Goal: Information Seeking & Learning: Learn about a topic

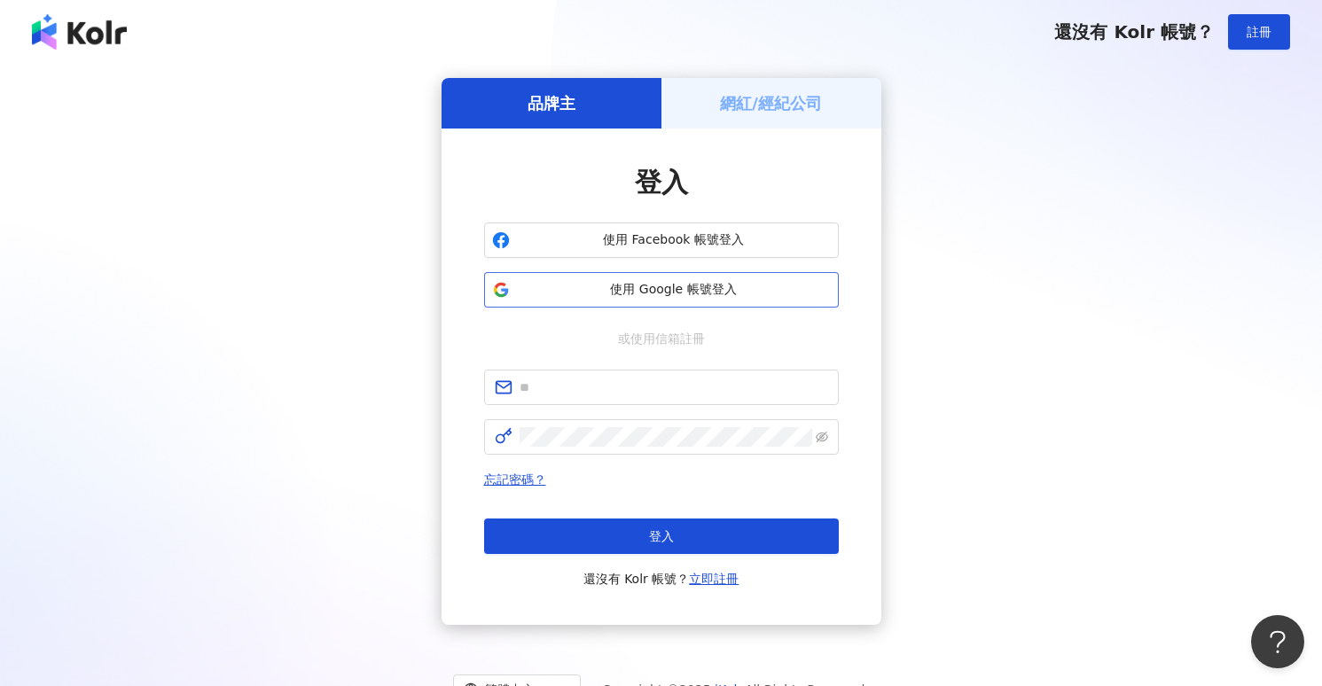
click at [684, 293] on span "使用 Google 帳號登入" at bounding box center [674, 290] width 314 height 18
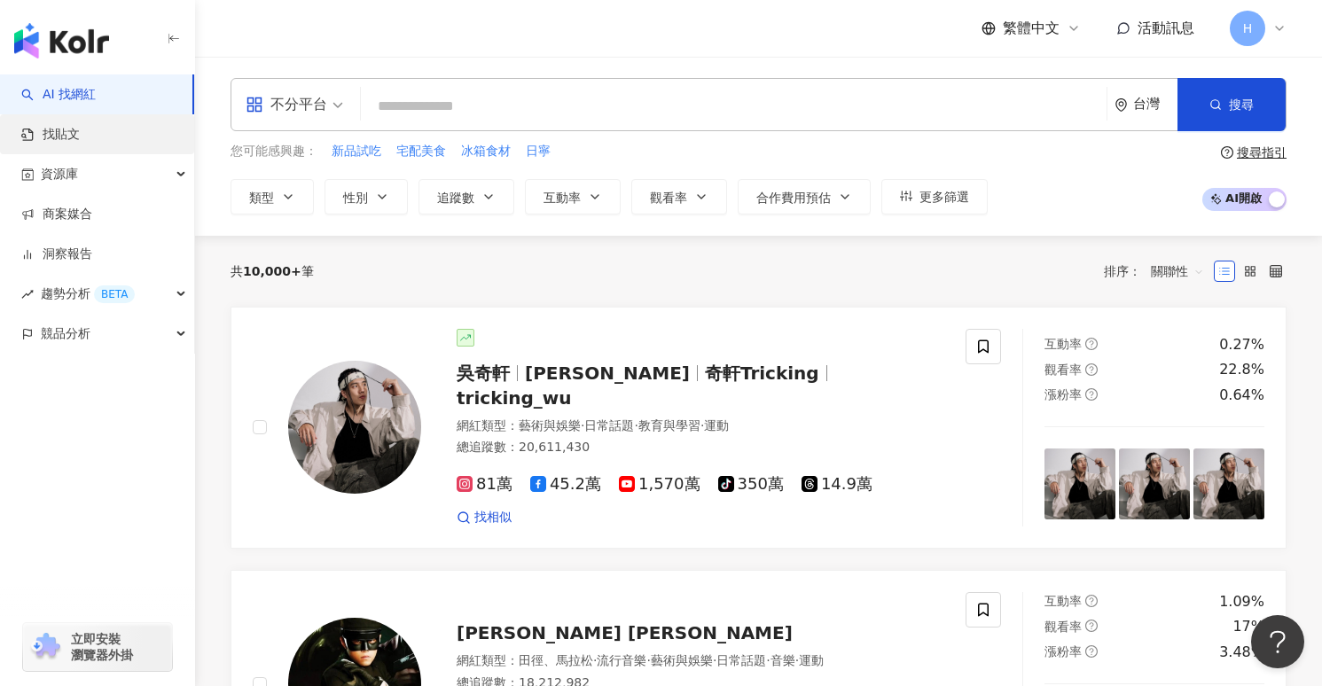
click at [80, 144] on link "找貼文" at bounding box center [50, 135] width 59 height 18
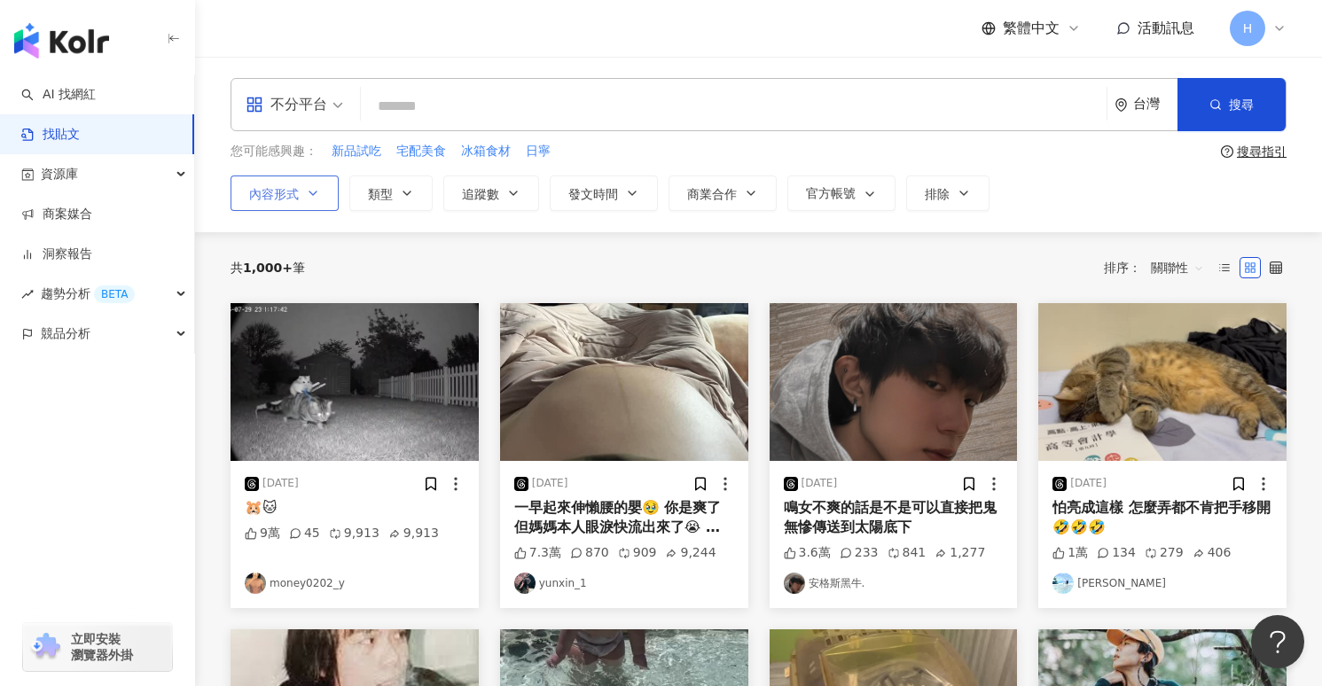
click at [309, 202] on button "內容形式" at bounding box center [285, 193] width 108 height 35
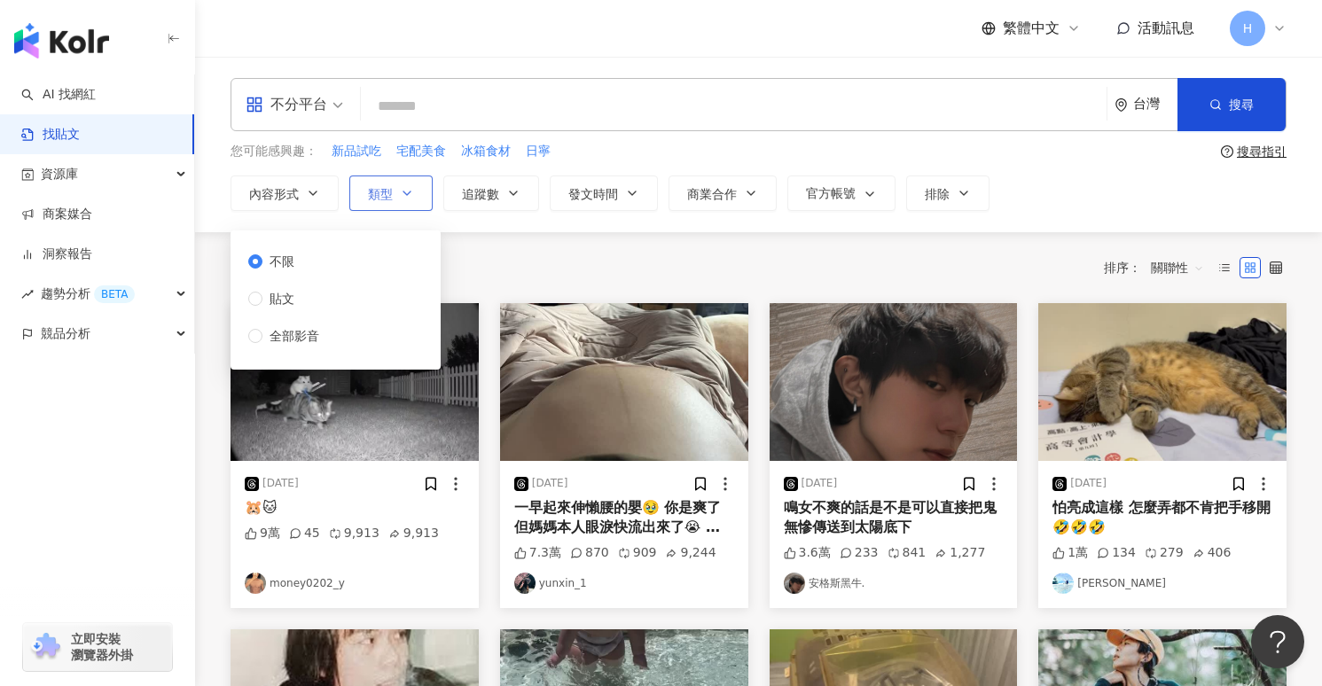
click at [380, 188] on span "類型" at bounding box center [380, 194] width 25 height 14
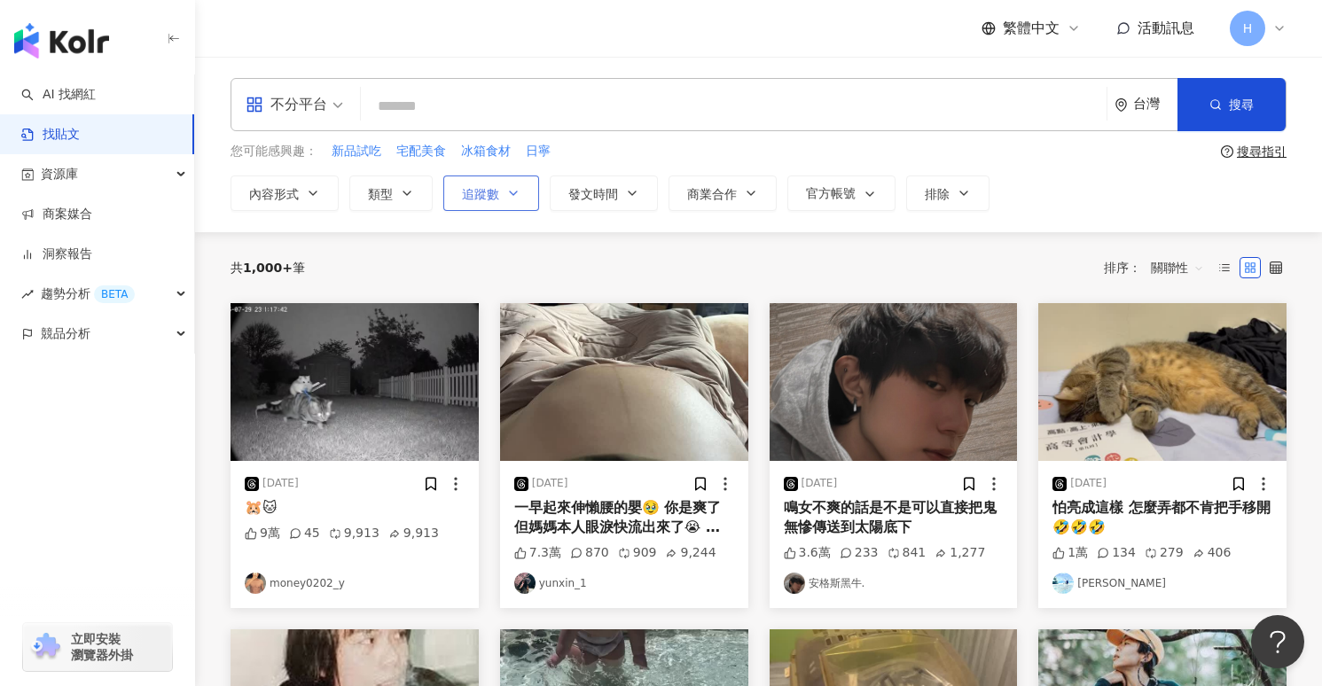
click at [470, 191] on span "追蹤數" at bounding box center [480, 194] width 37 height 14
click at [390, 212] on div "不分平台 台灣 搜尋 您可能感興趣： 新品試吃 宅配美食 冰箱食材 日寧 搜尋指引 內容形式 類型 追蹤數 發文時間 商業合作 官方帳號 排除 不限 貼文 全…" at bounding box center [758, 145] width 1127 height 176
click at [427, 106] on input "search" at bounding box center [734, 106] width 732 height 38
click at [473, 117] on input "search" at bounding box center [734, 106] width 732 height 38
type input "****"
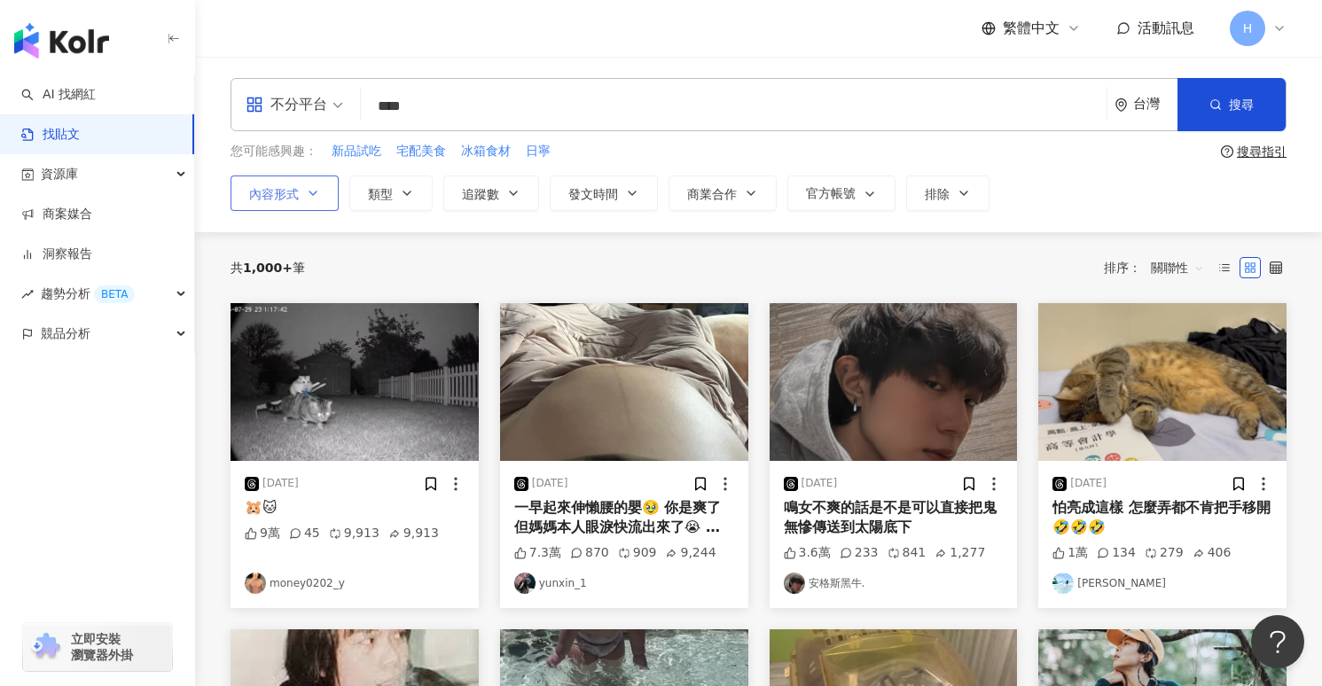
click at [322, 192] on button "內容形式" at bounding box center [285, 193] width 108 height 35
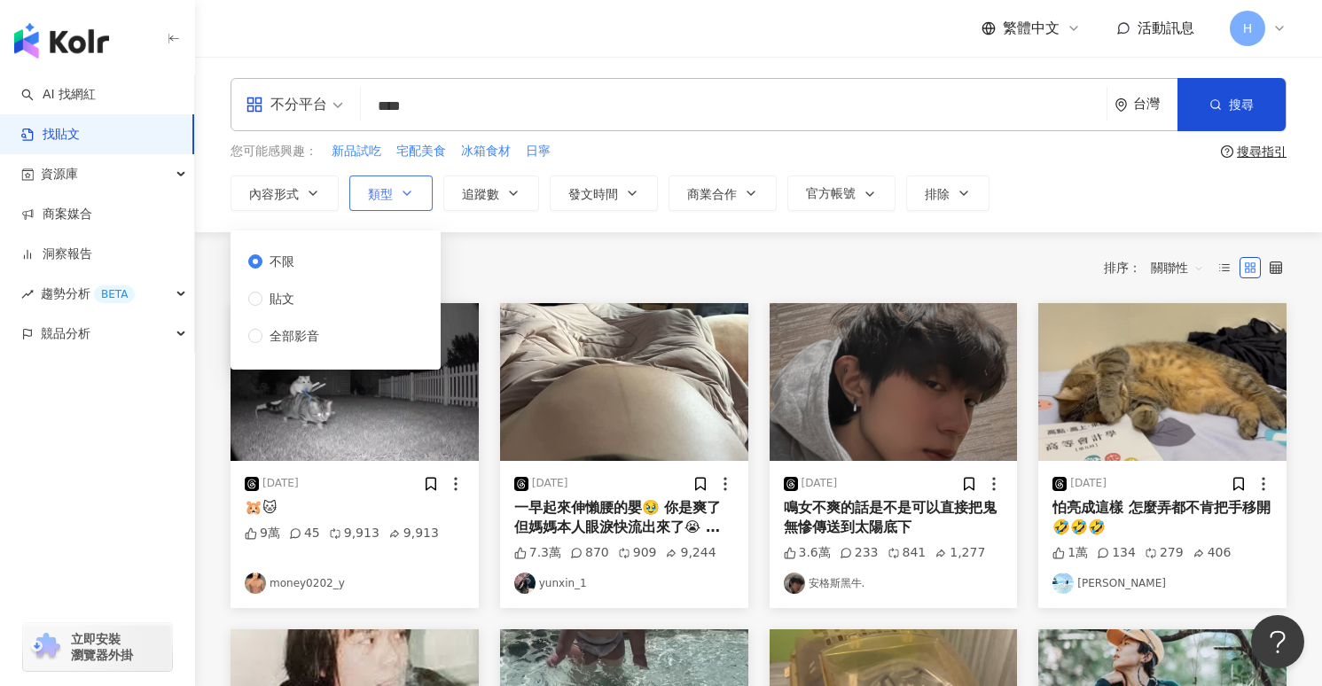
click at [385, 192] on span "類型" at bounding box center [380, 194] width 25 height 14
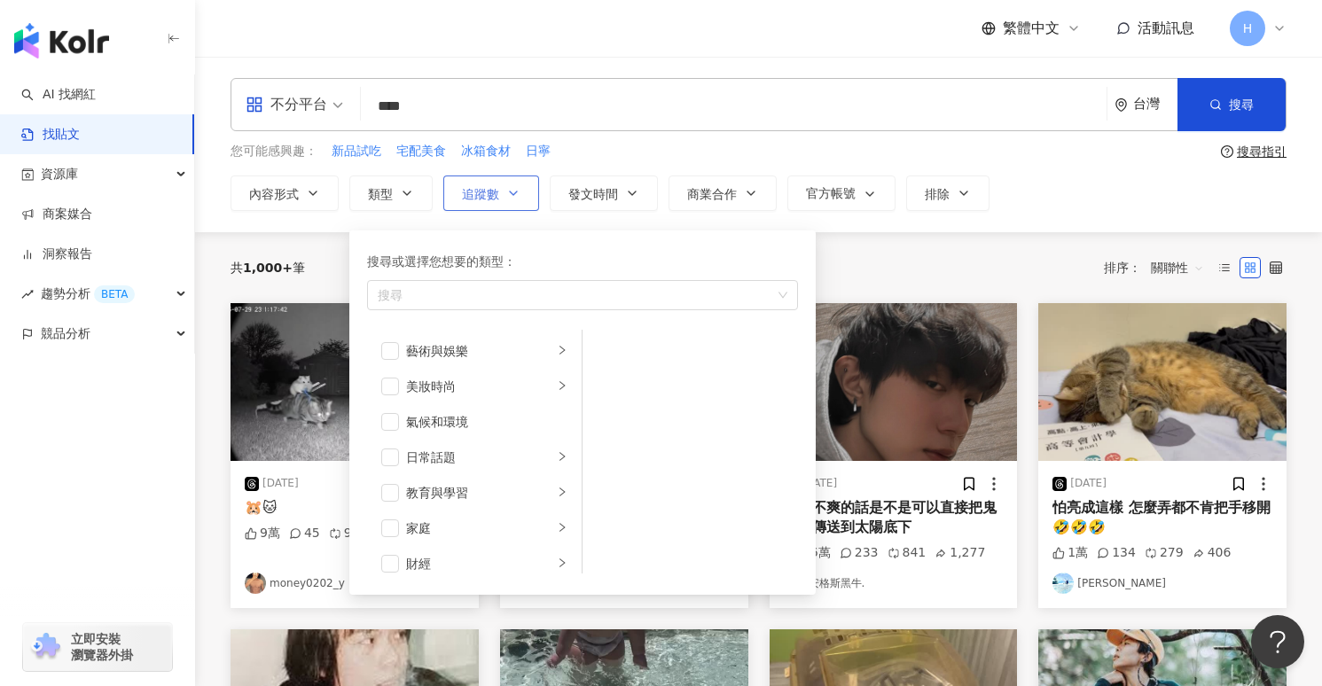
click at [496, 183] on button "追蹤數" at bounding box center [491, 193] width 96 height 35
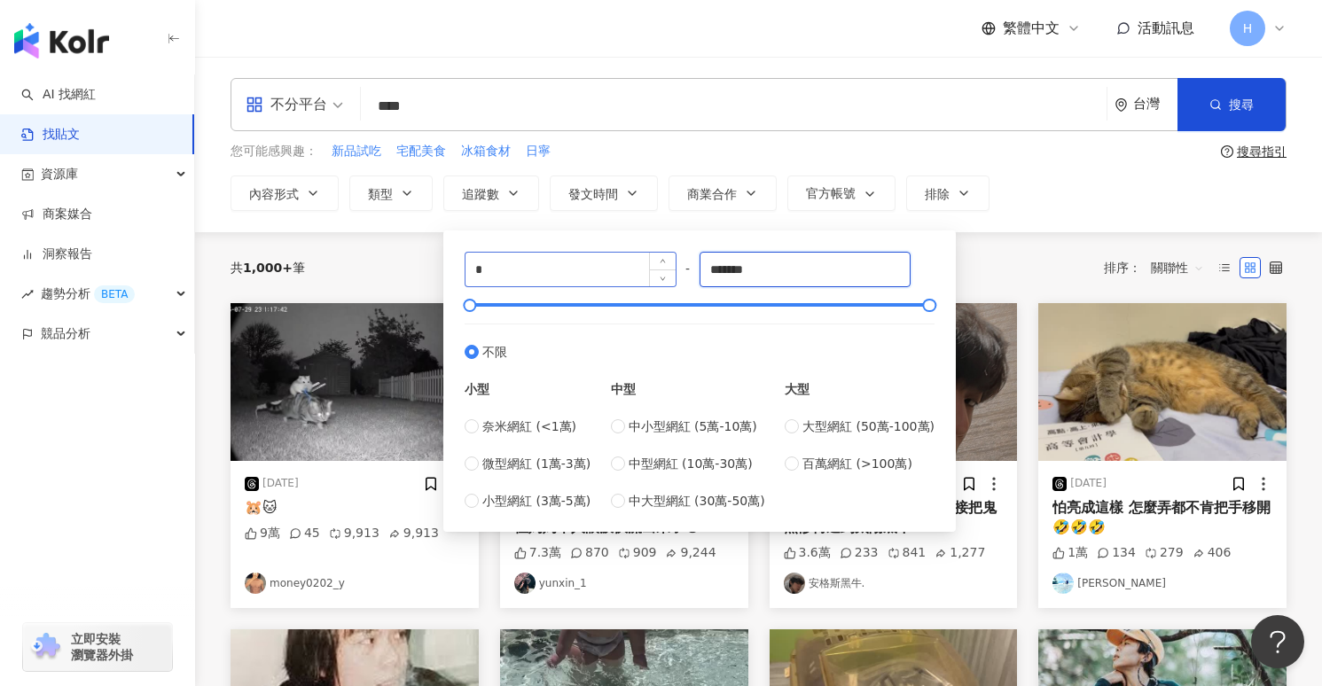
drag, startPoint x: 804, startPoint y: 272, endPoint x: 547, endPoint y: 272, distance: 257.2
click at [547, 272] on div "* - ******* 不限 小型 奈米網紅 (<1萬) 微型網紅 (1萬-3萬) 小型網紅 (3萬-5萬) 中型 中小型網紅 (5萬-10萬) 中型網紅 (…" at bounding box center [700, 381] width 470 height 259
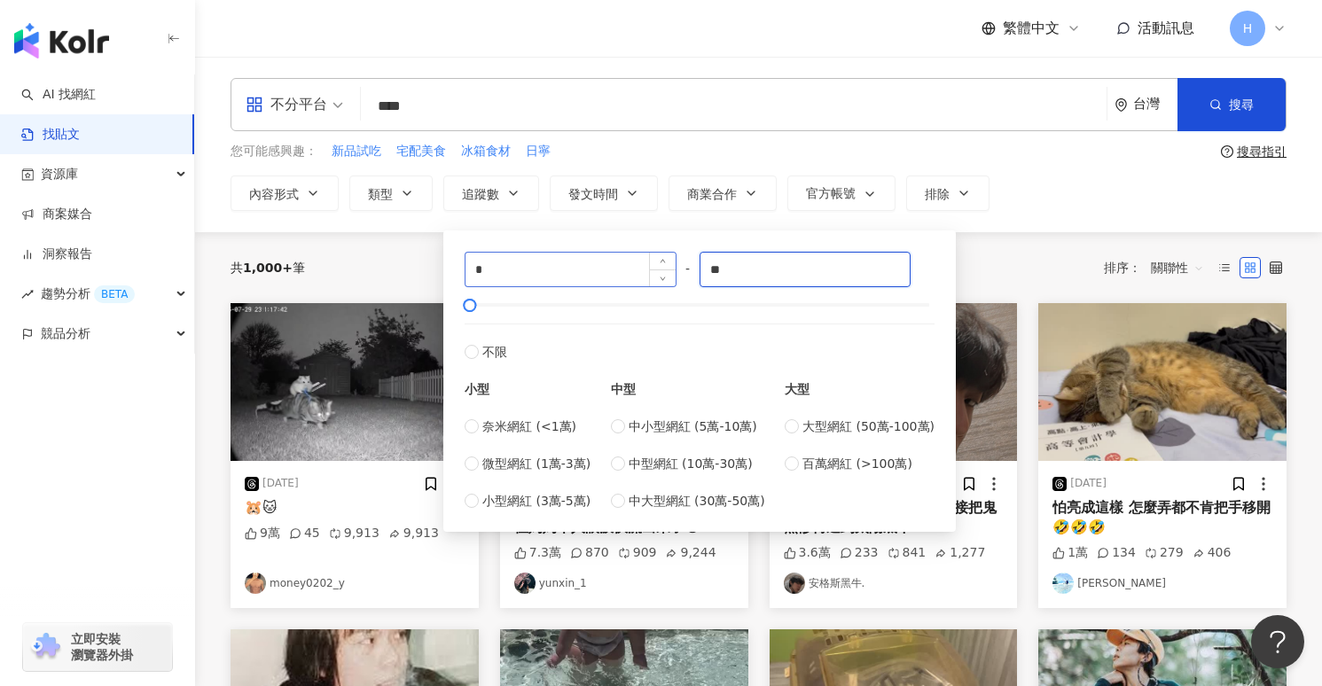
type input "*"
click at [691, 360] on label "不限" at bounding box center [700, 343] width 470 height 38
click at [781, 268] on input "*******" at bounding box center [806, 270] width 210 height 34
type input "*****"
click at [1036, 184] on div "內容形式 類型 追蹤數 發文時間 商業合作 官方帳號 排除 不限 貼文 全部影音 * - ***** 不限 小型 奈米網紅 (<1萬) 微型網紅 (1萬-3萬…" at bounding box center [759, 193] width 1056 height 35
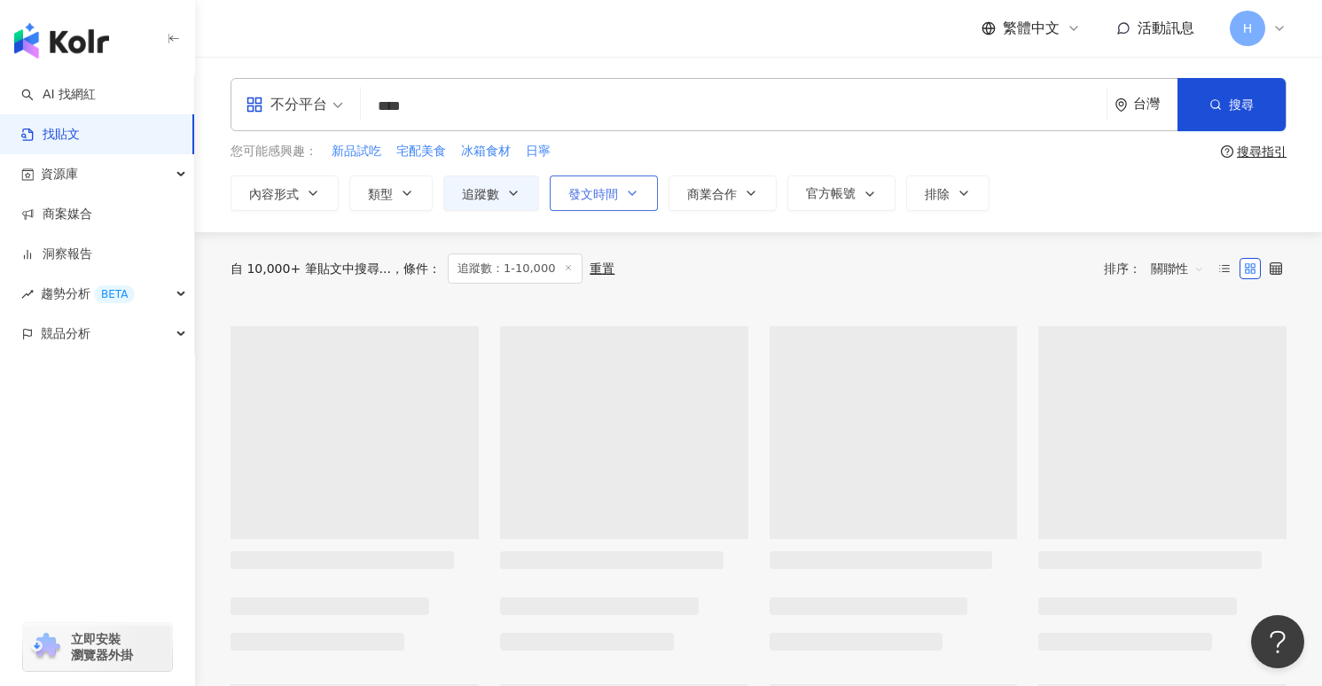
click at [629, 190] on icon "button" at bounding box center [632, 193] width 14 height 14
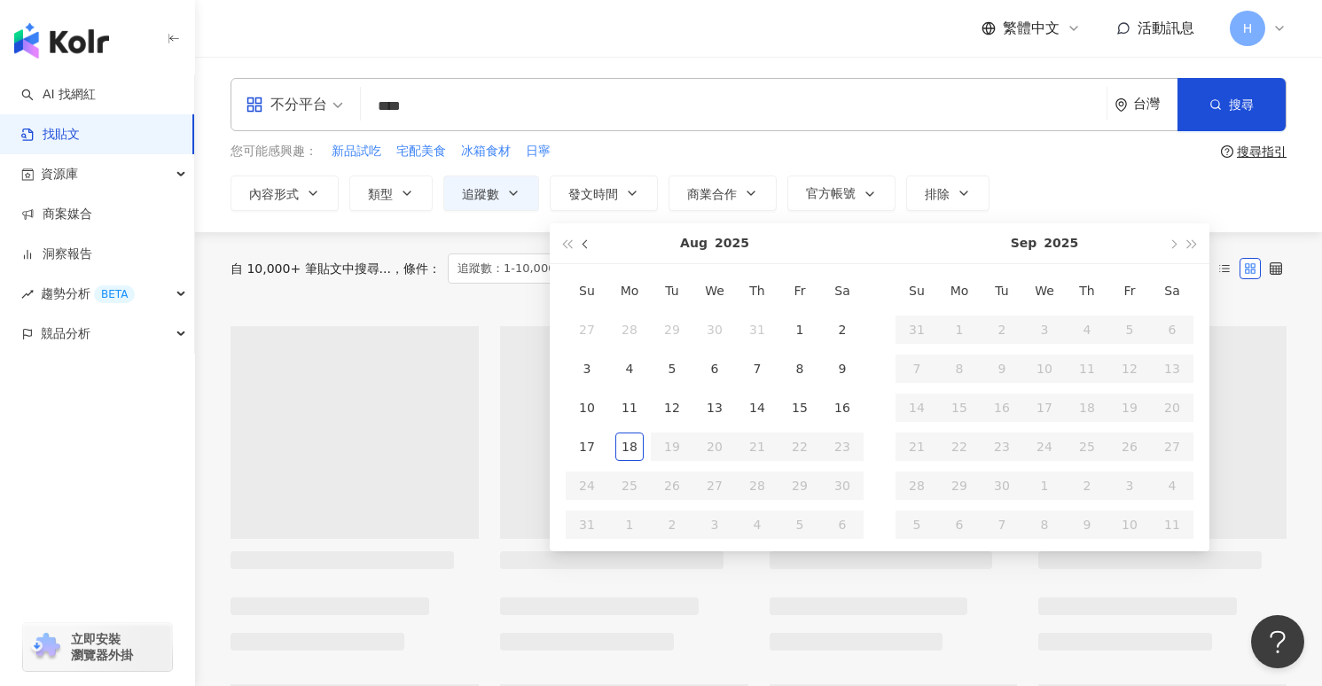
click at [590, 243] on button "button" at bounding box center [586, 243] width 20 height 40
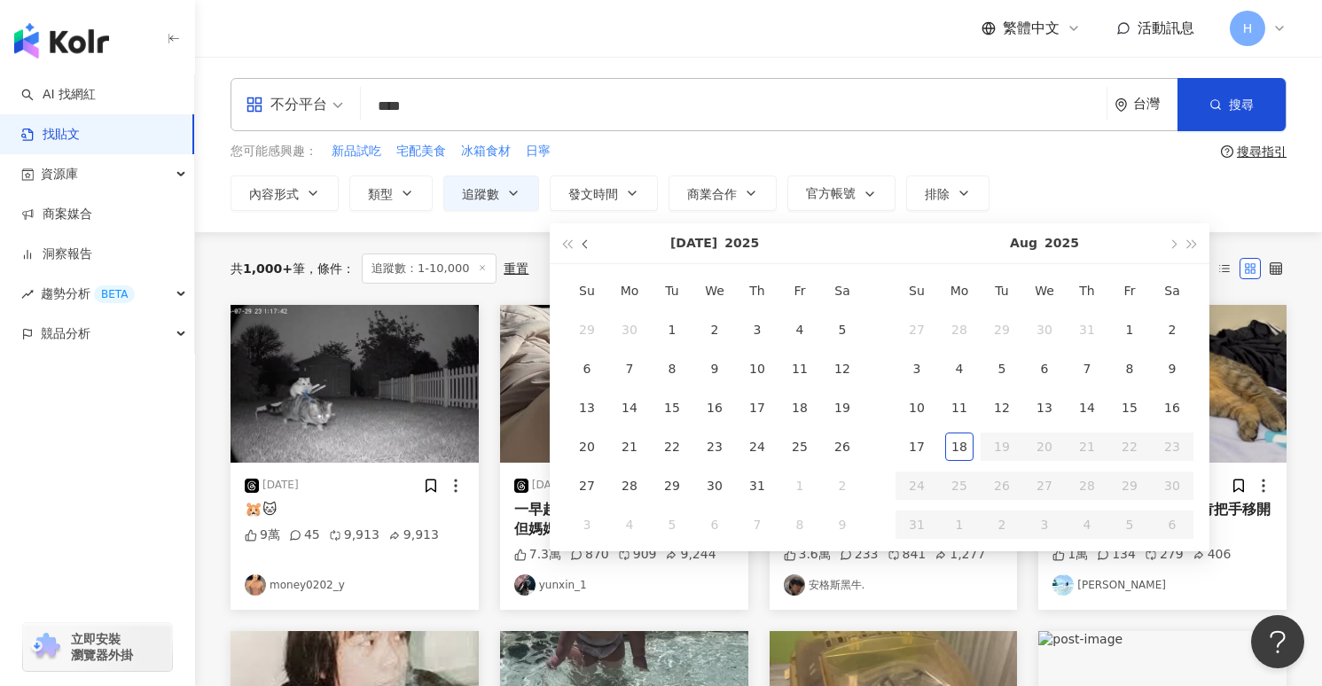
click at [590, 243] on button "button" at bounding box center [586, 243] width 20 height 40
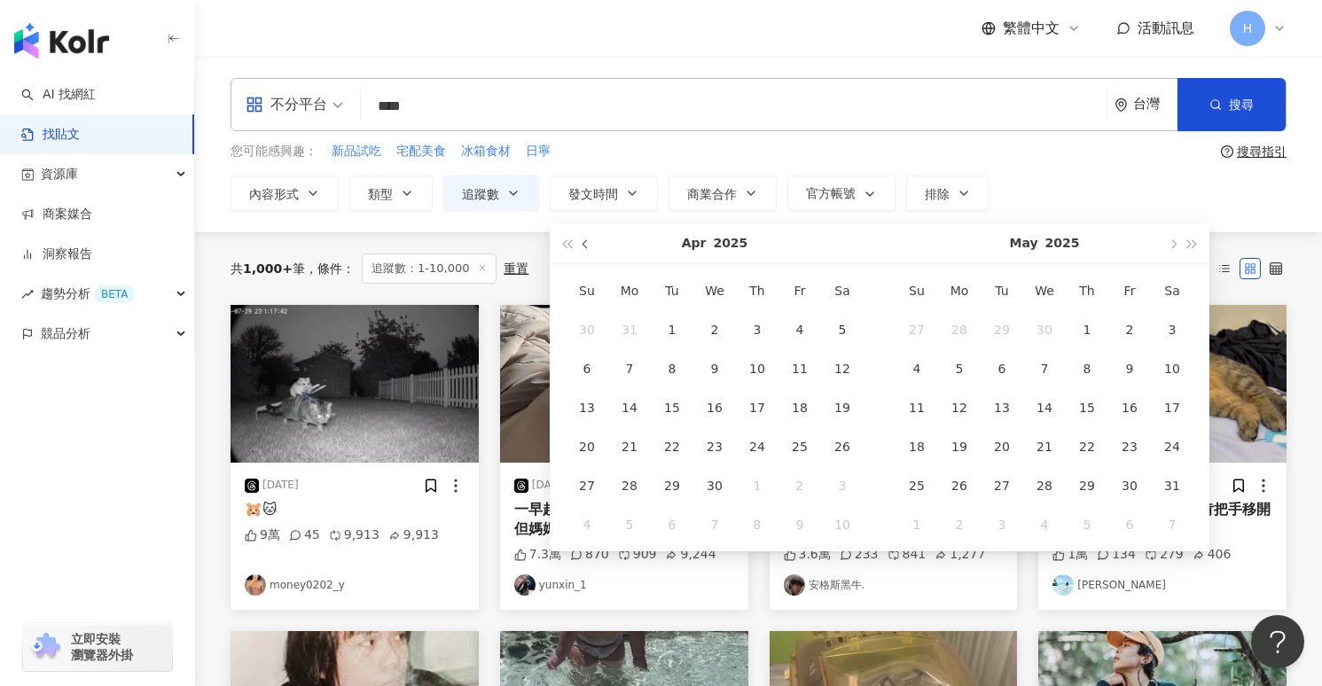
click at [590, 243] on button "button" at bounding box center [586, 243] width 20 height 40
type input "**********"
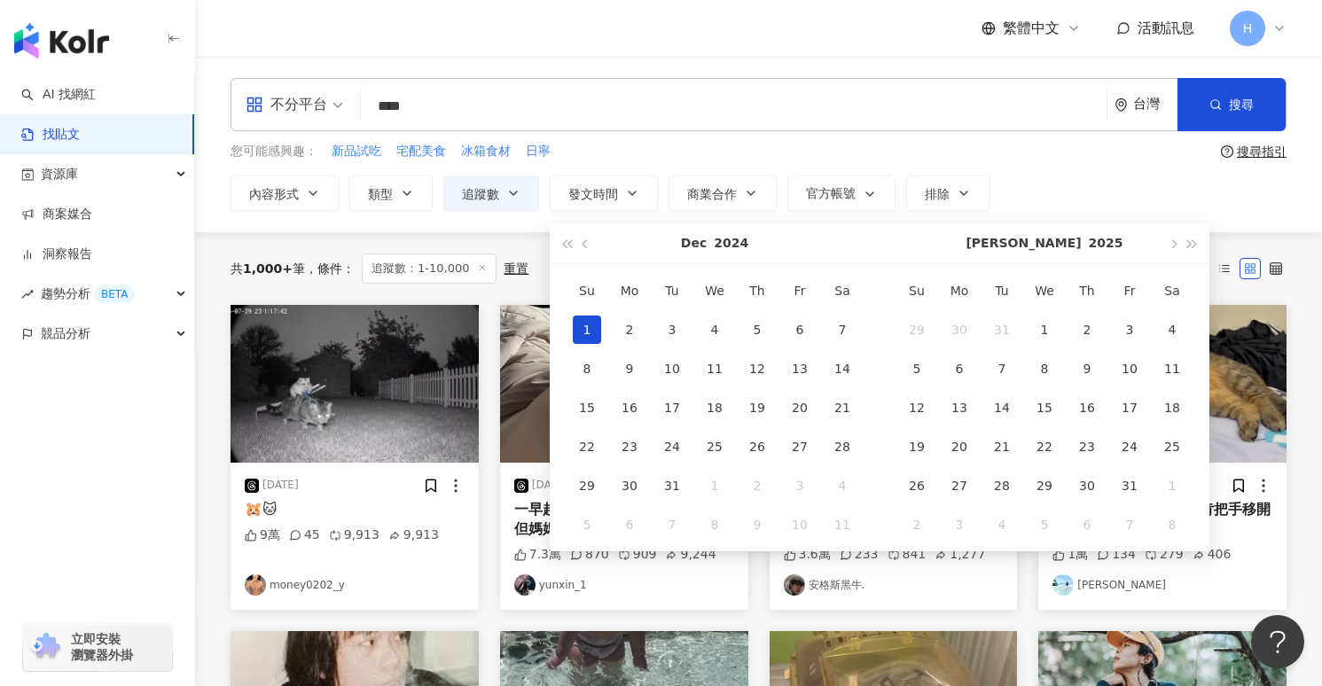
click at [594, 327] on div "1" at bounding box center [587, 330] width 28 height 28
type input "**********"
click at [1177, 240] on button "button" at bounding box center [1173, 243] width 20 height 40
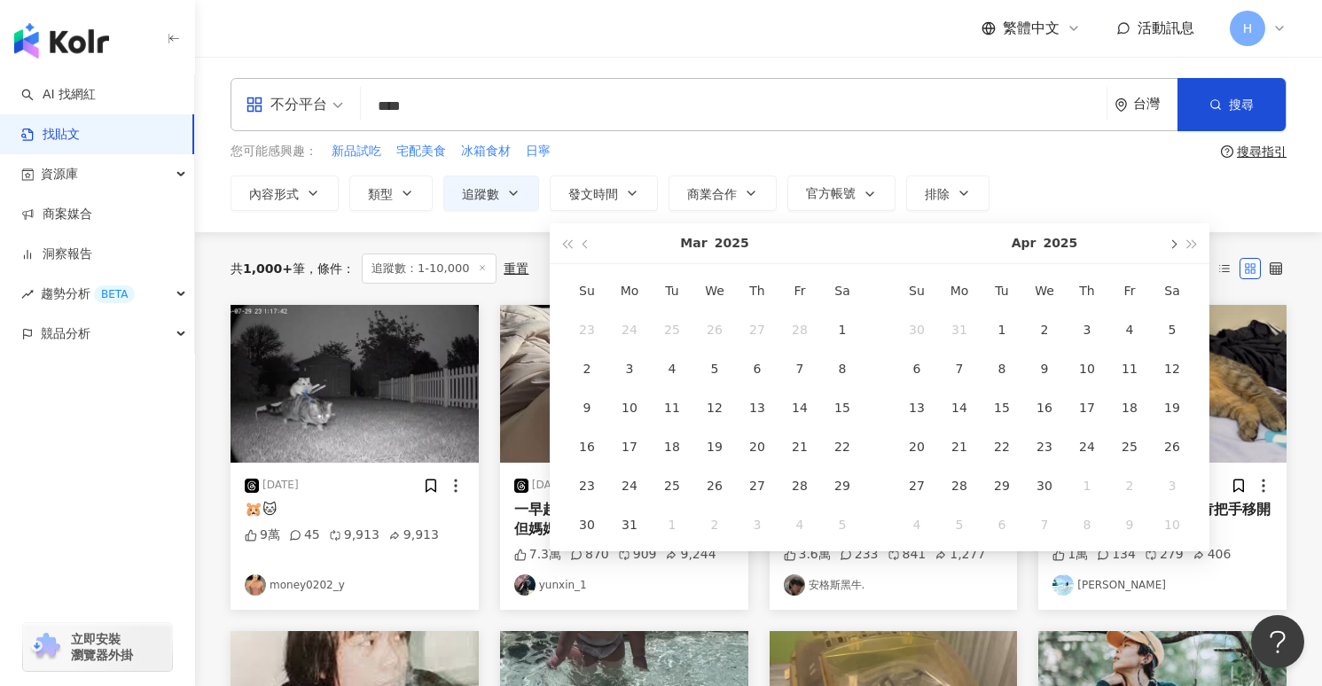
click at [1170, 243] on span "button" at bounding box center [1172, 244] width 9 height 9
type input "**********"
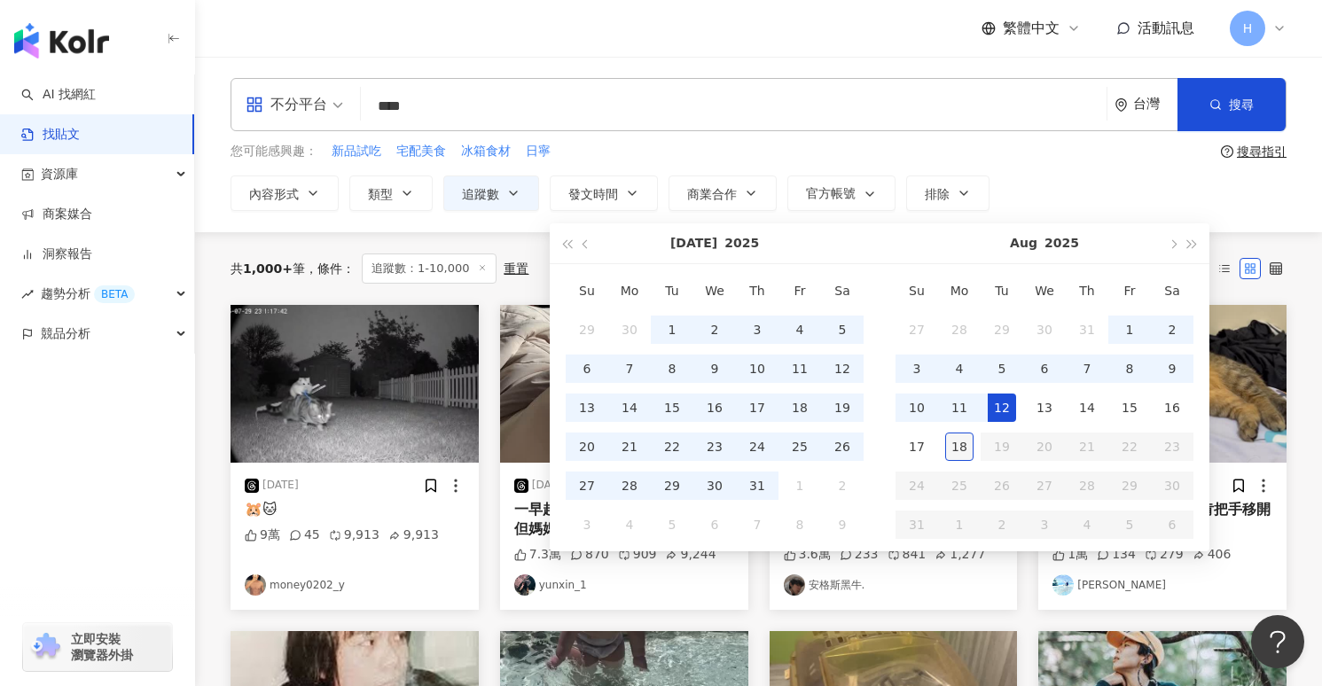
type input "**********"
click at [952, 454] on div "18" at bounding box center [959, 447] width 28 height 28
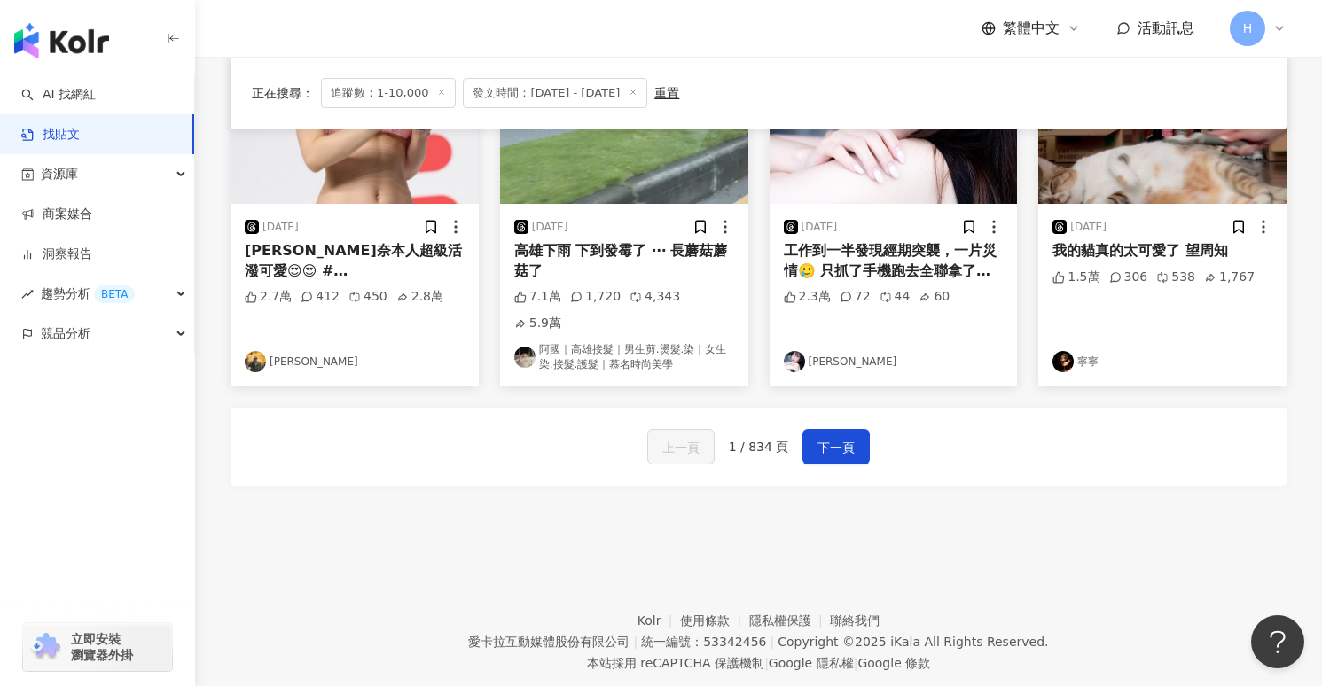
scroll to position [926, 0]
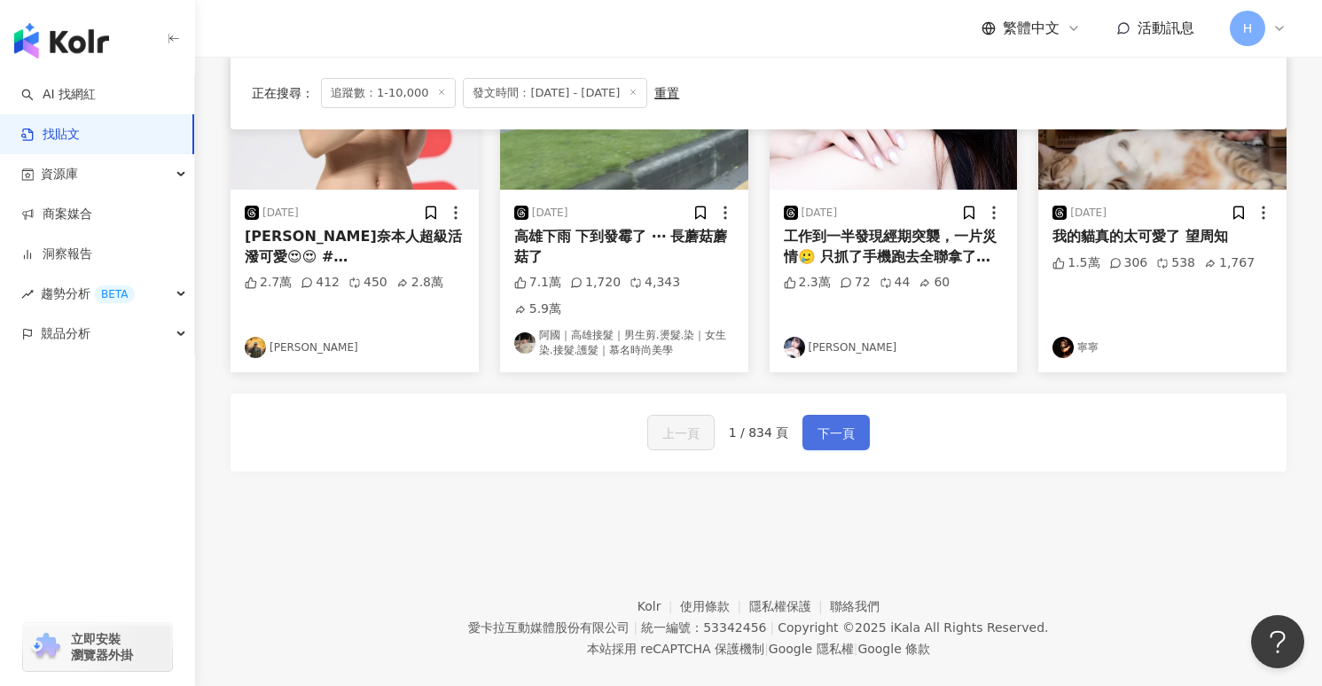
click at [840, 423] on span "下一頁" at bounding box center [836, 433] width 37 height 21
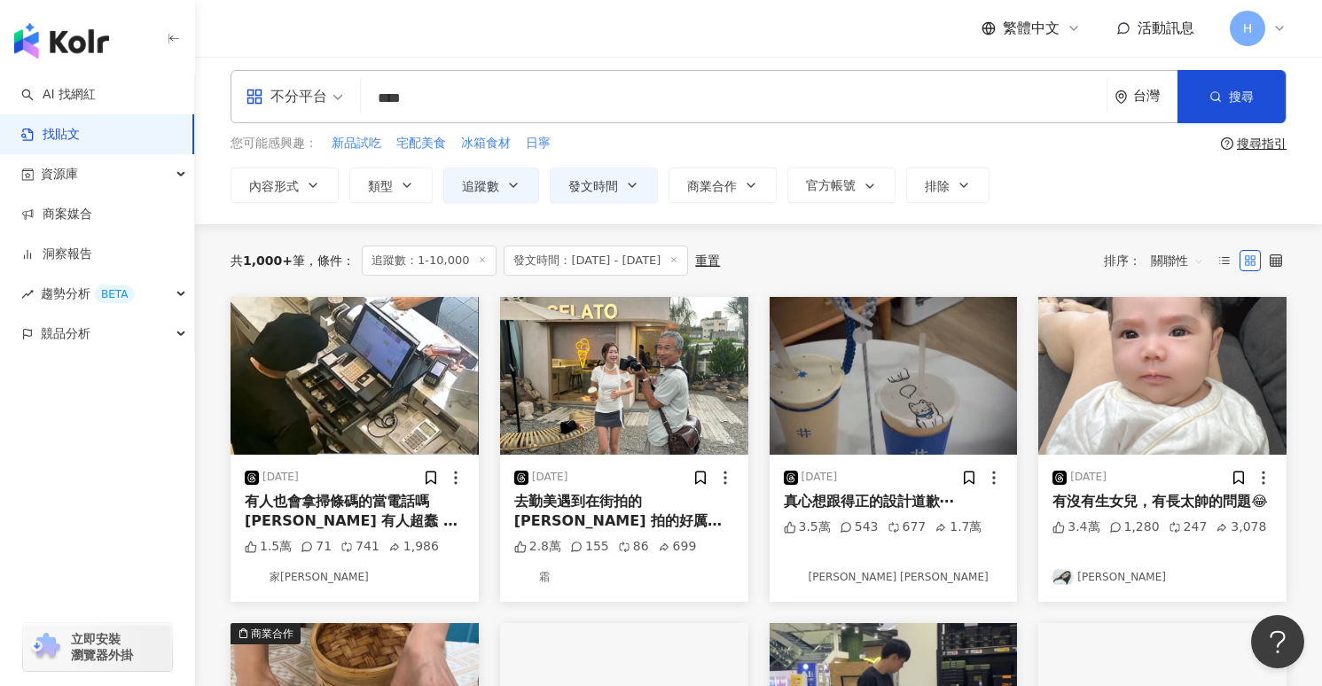
scroll to position [0, 0]
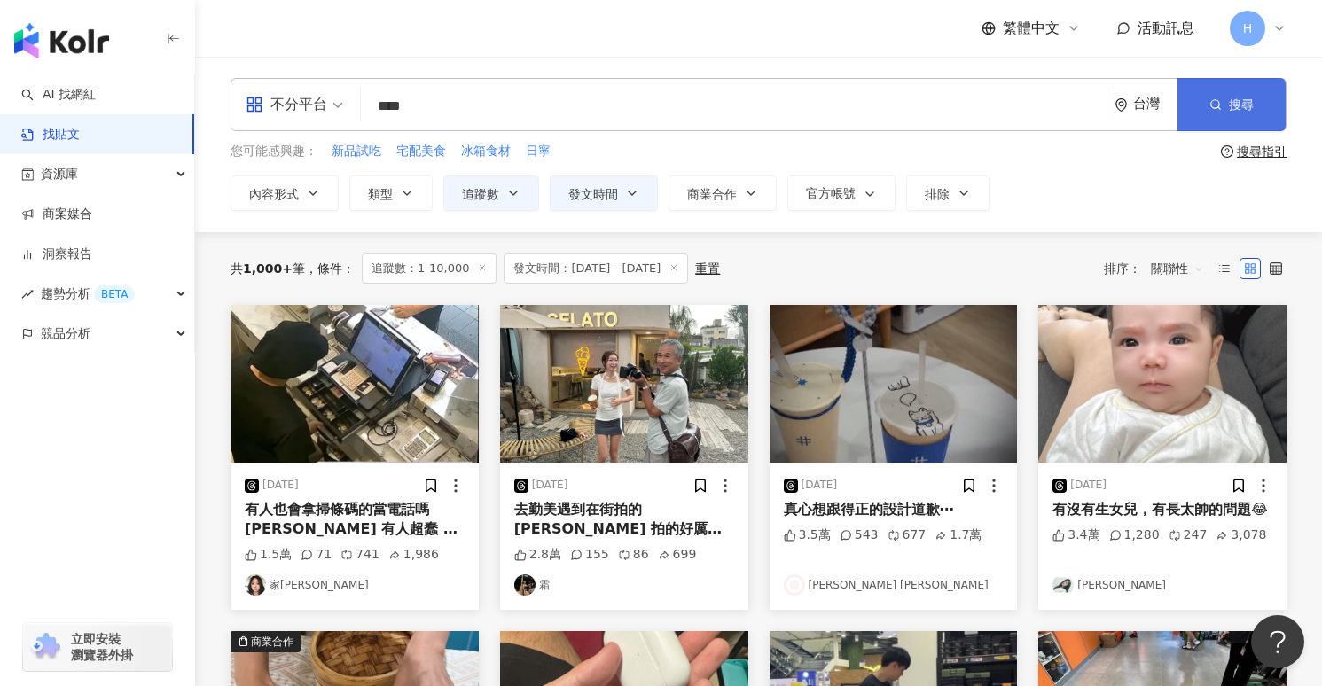
click at [1236, 91] on button "搜尋" at bounding box center [1232, 104] width 108 height 53
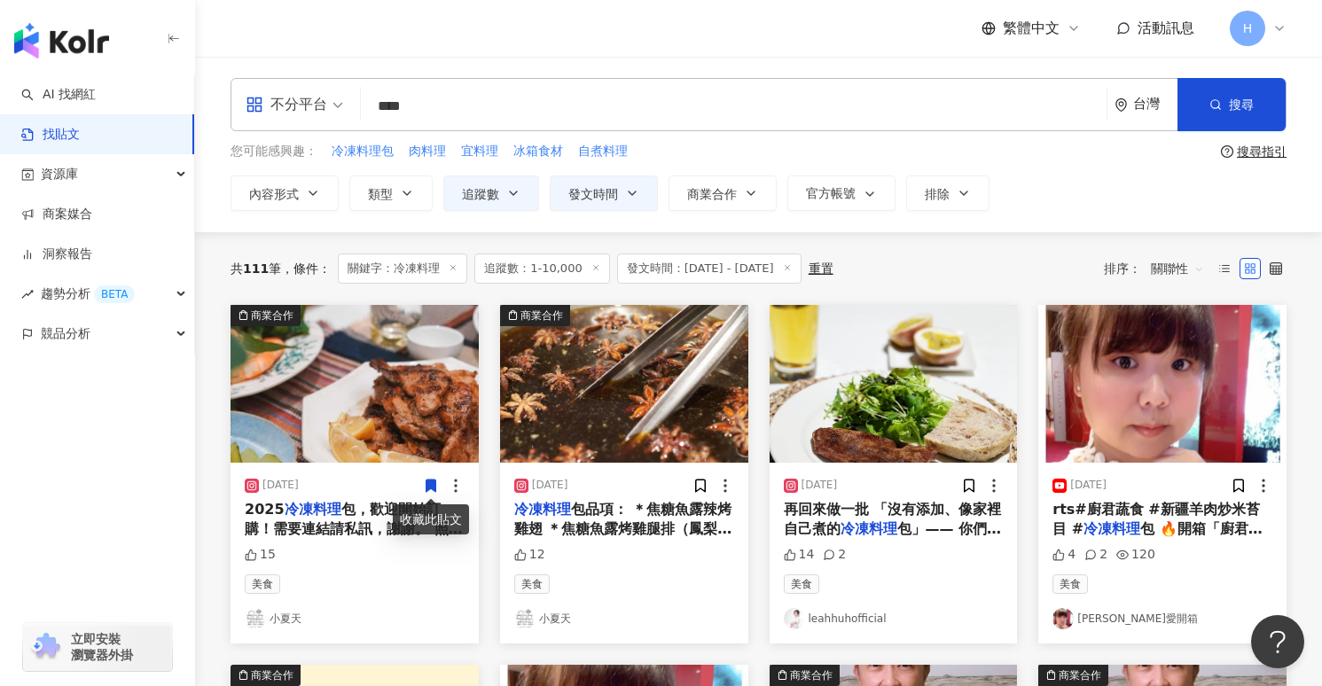
click at [868, 615] on link "leahhuhofficial" at bounding box center [894, 618] width 220 height 21
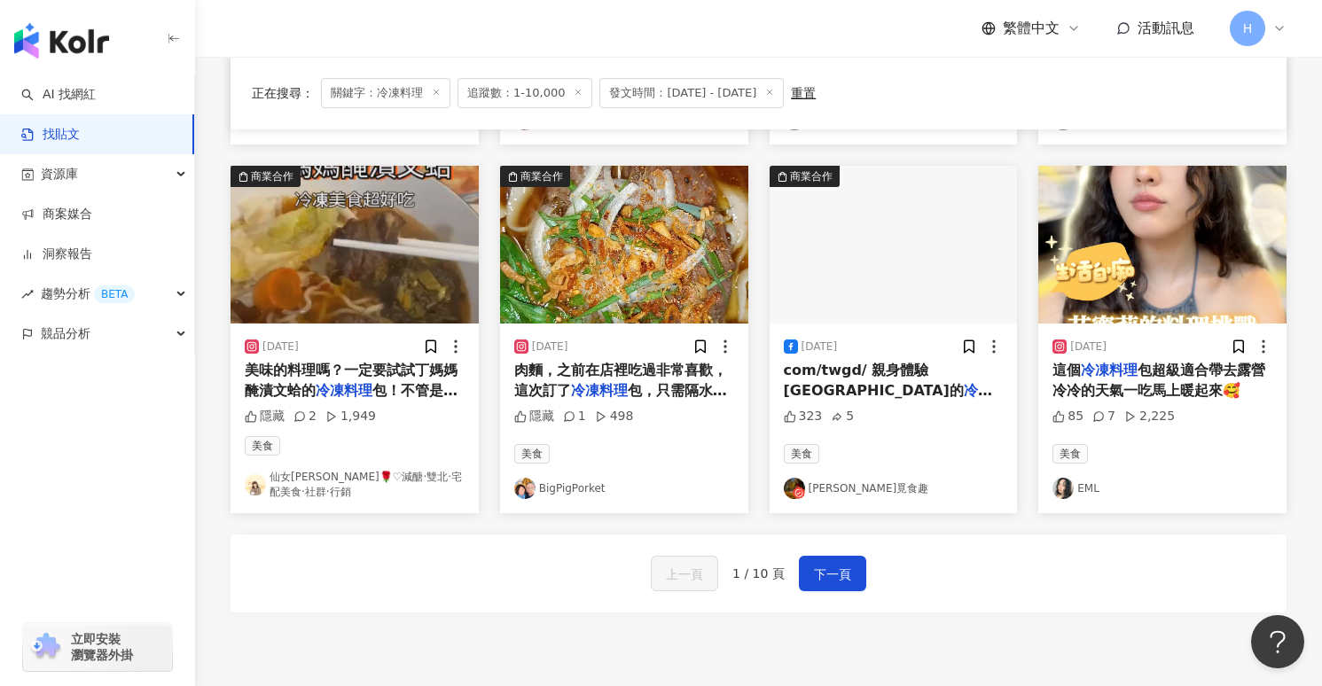
scroll to position [861, 0]
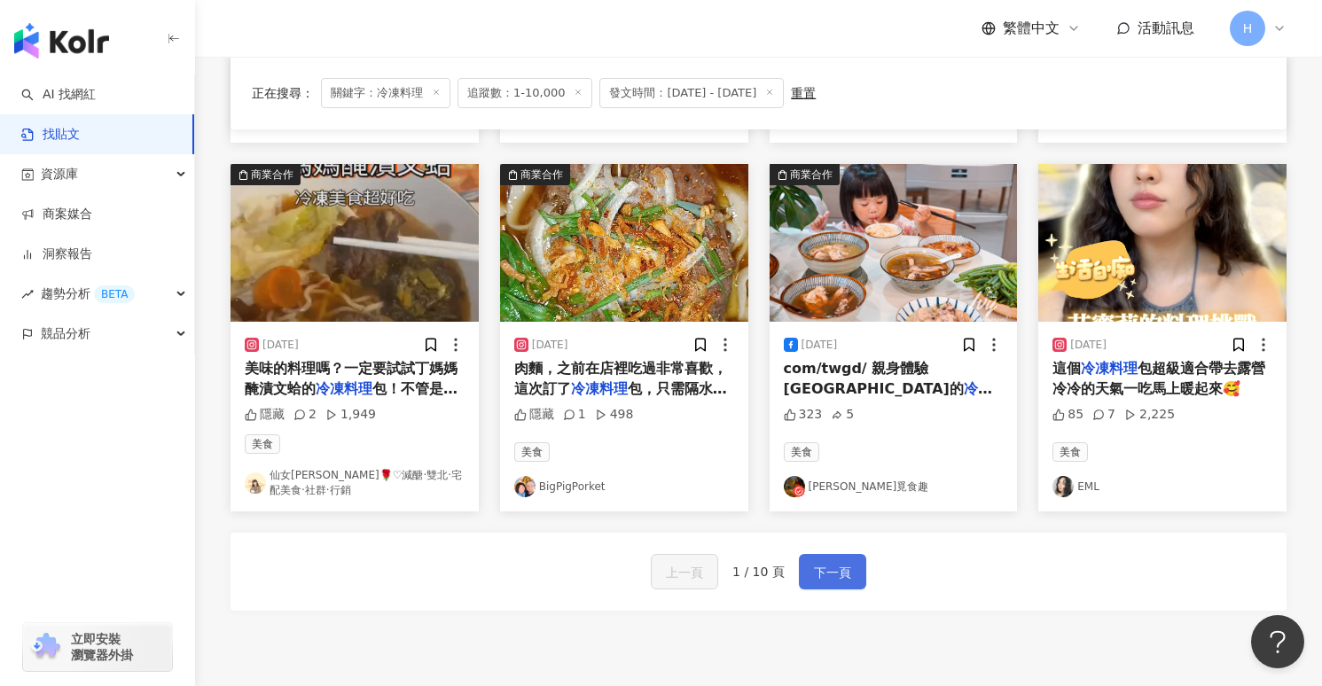
click at [821, 572] on span "下一頁" at bounding box center [832, 572] width 37 height 21
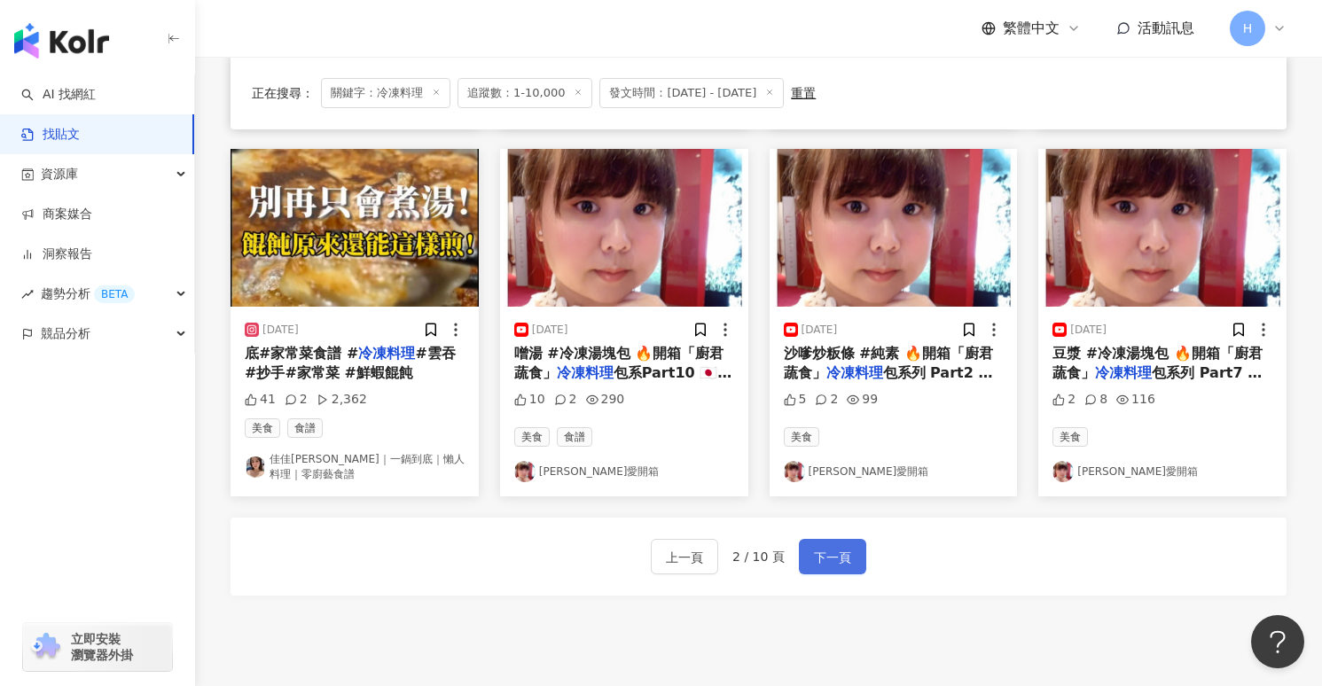
scroll to position [891, 0]
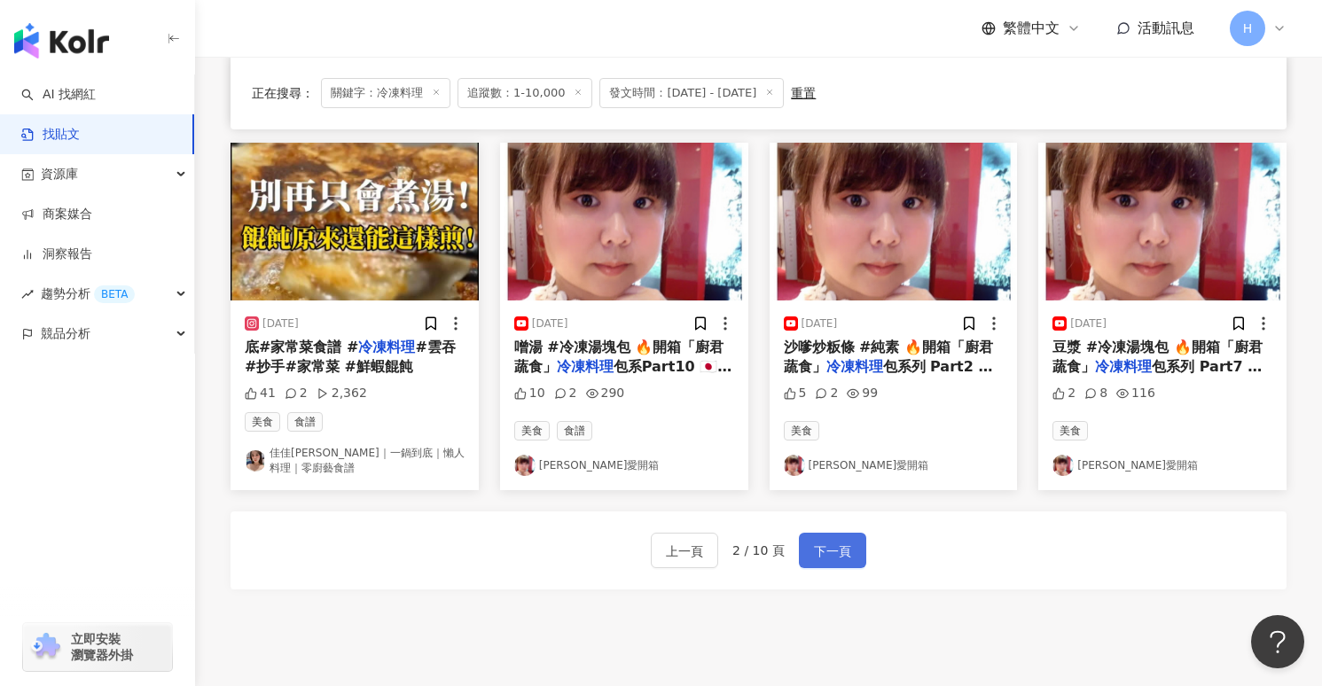
click at [851, 533] on button "下一頁" at bounding box center [832, 550] width 67 height 35
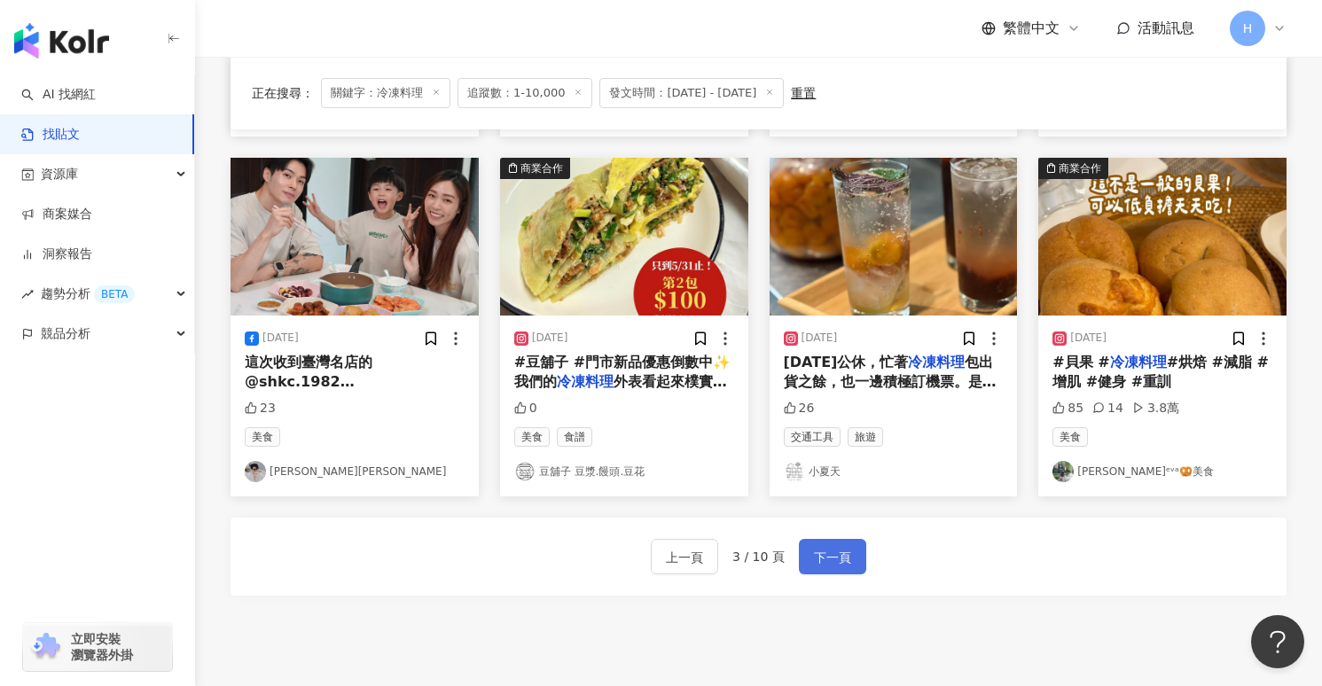
click at [845, 547] on span "下一頁" at bounding box center [832, 557] width 37 height 21
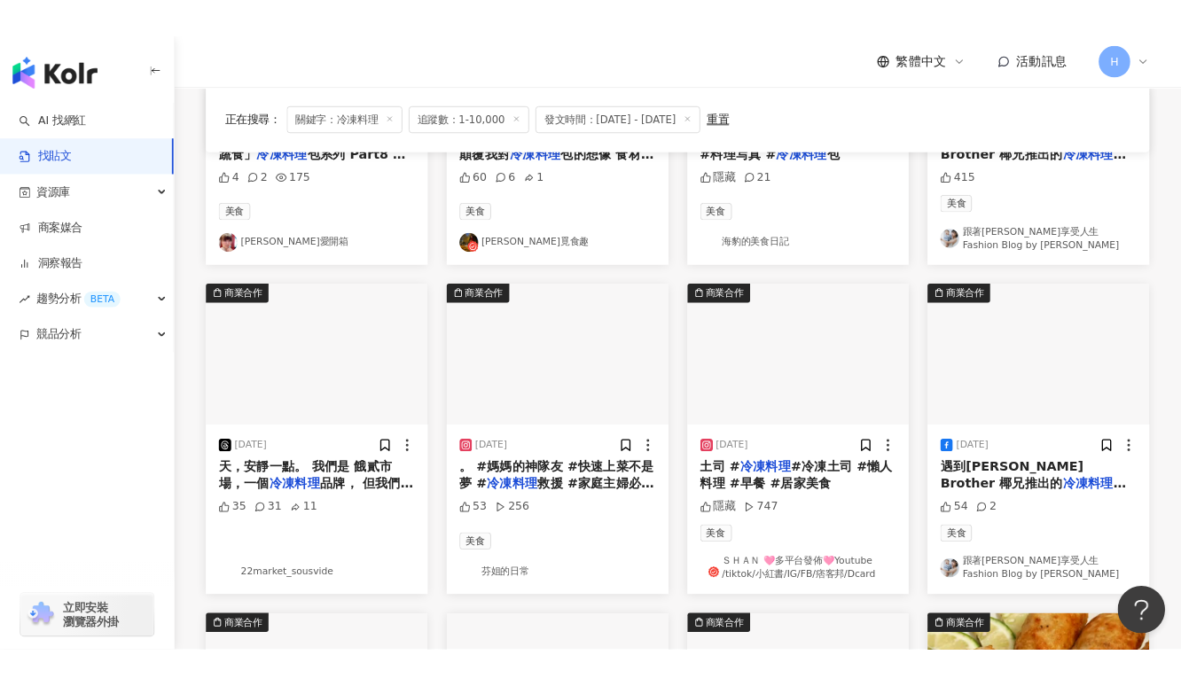
scroll to position [401, 0]
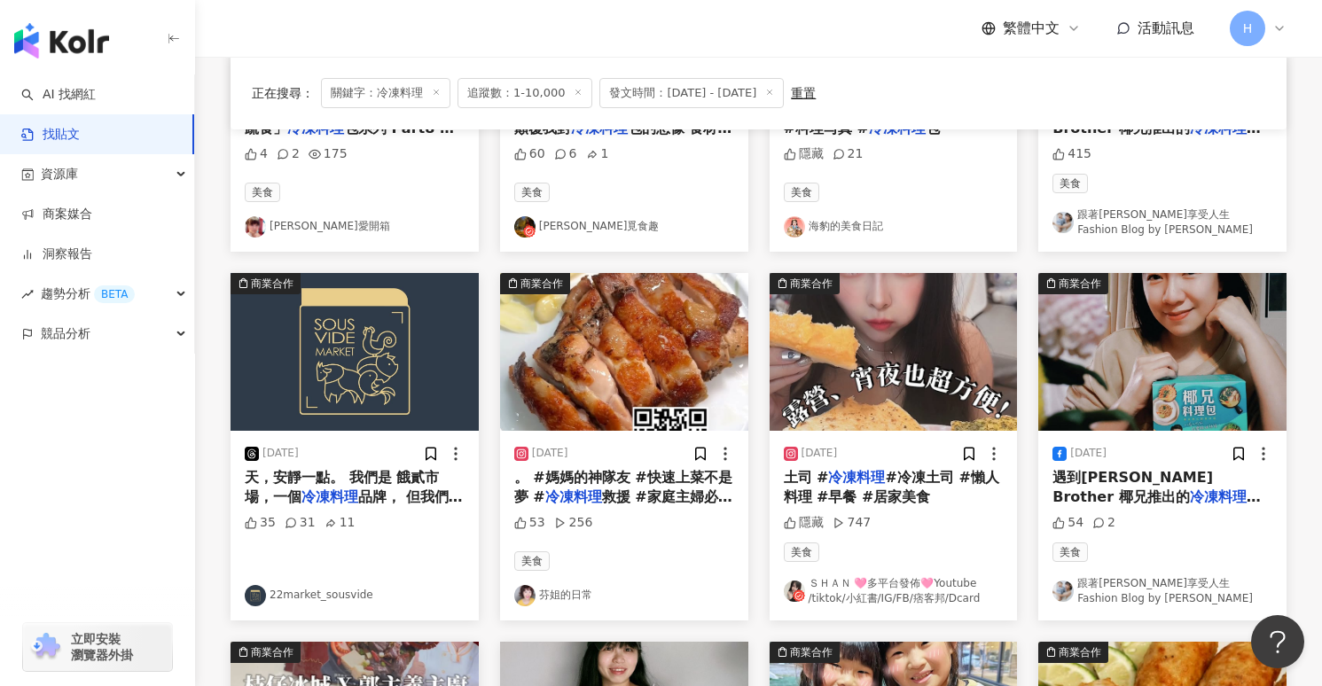
click at [1106, 591] on link "跟著[PERSON_NAME]享受人生 Fashion Blog by [PERSON_NAME]" at bounding box center [1163, 591] width 220 height 30
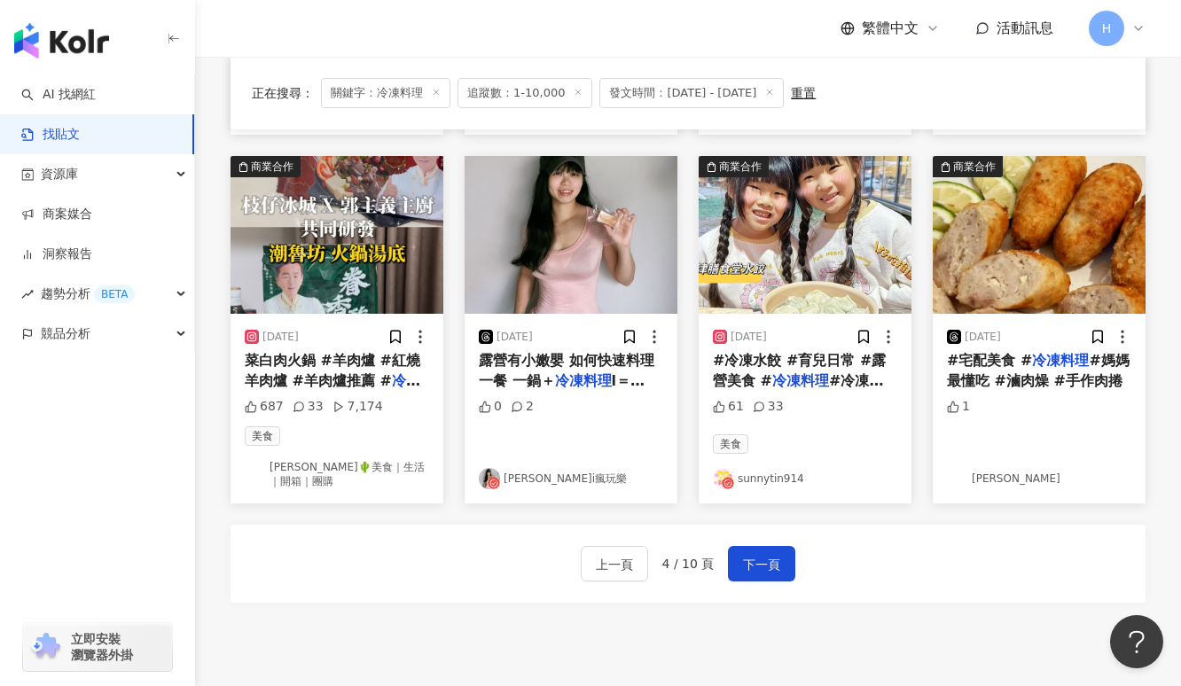
scroll to position [1051, 0]
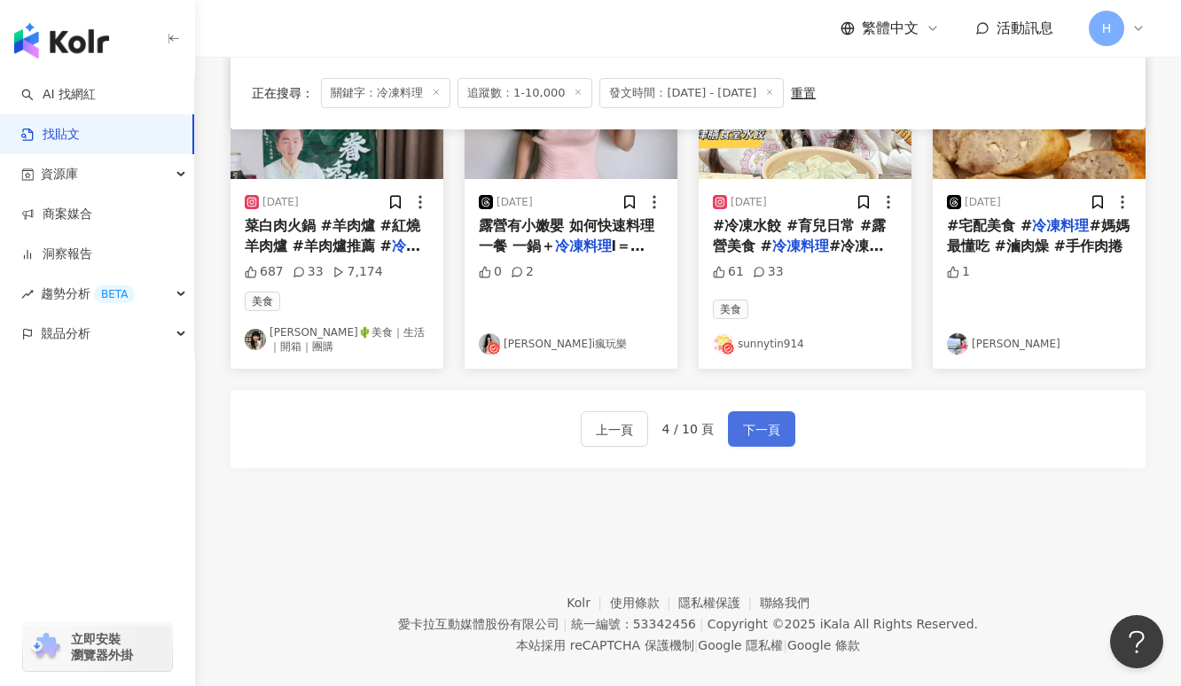
click at [761, 419] on span "下一頁" at bounding box center [761, 429] width 37 height 21
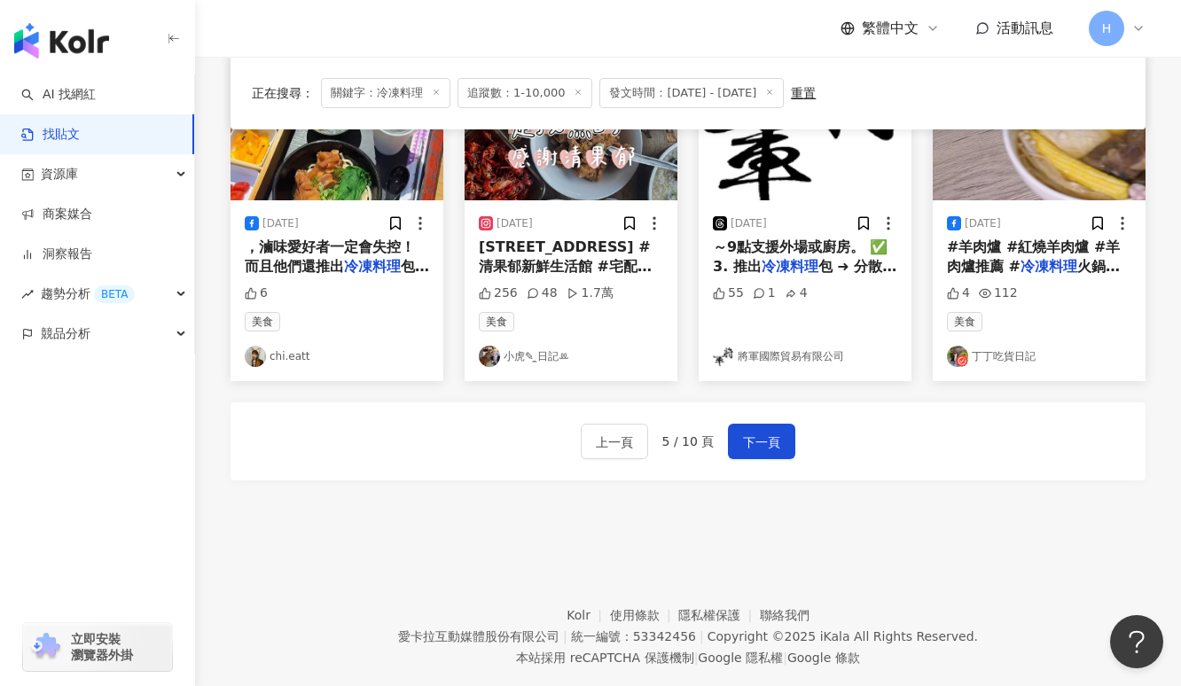
scroll to position [989, 0]
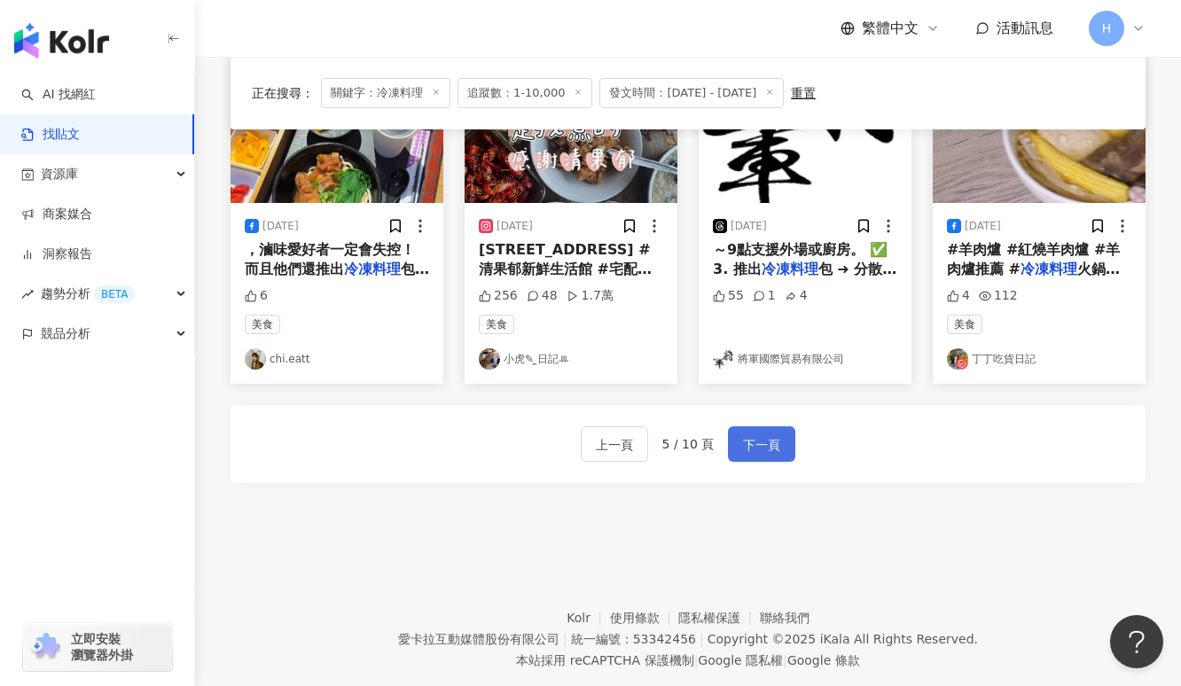
click at [740, 435] on button "下一頁" at bounding box center [761, 444] width 67 height 35
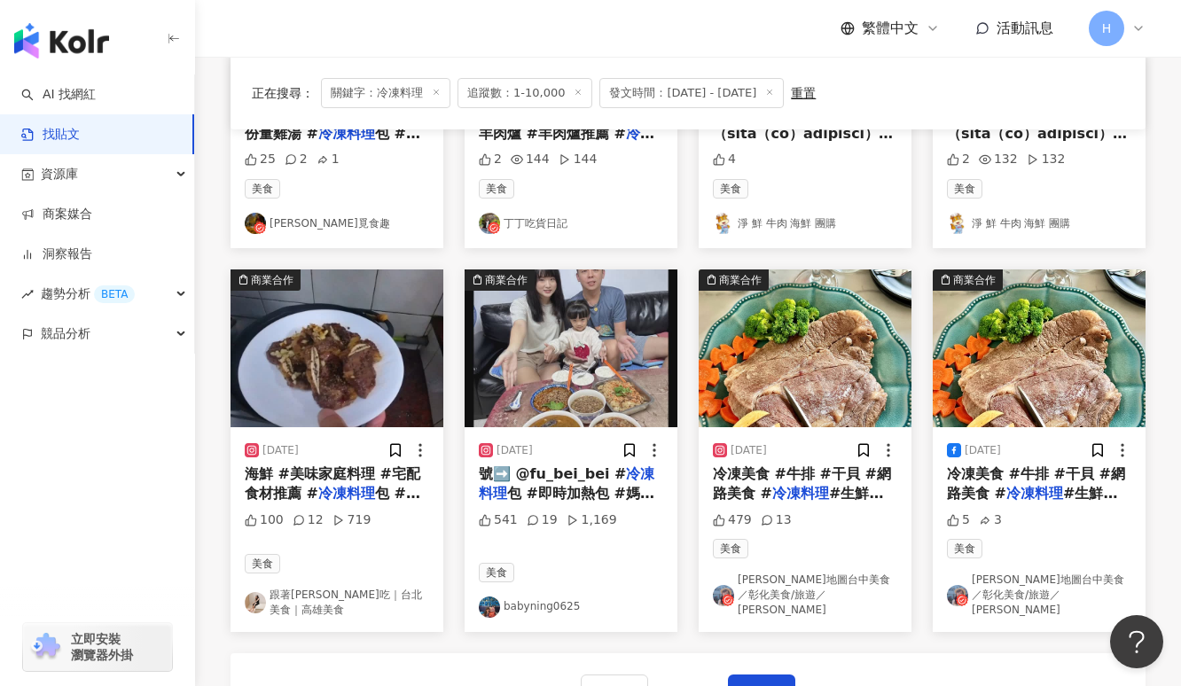
scroll to position [798, 0]
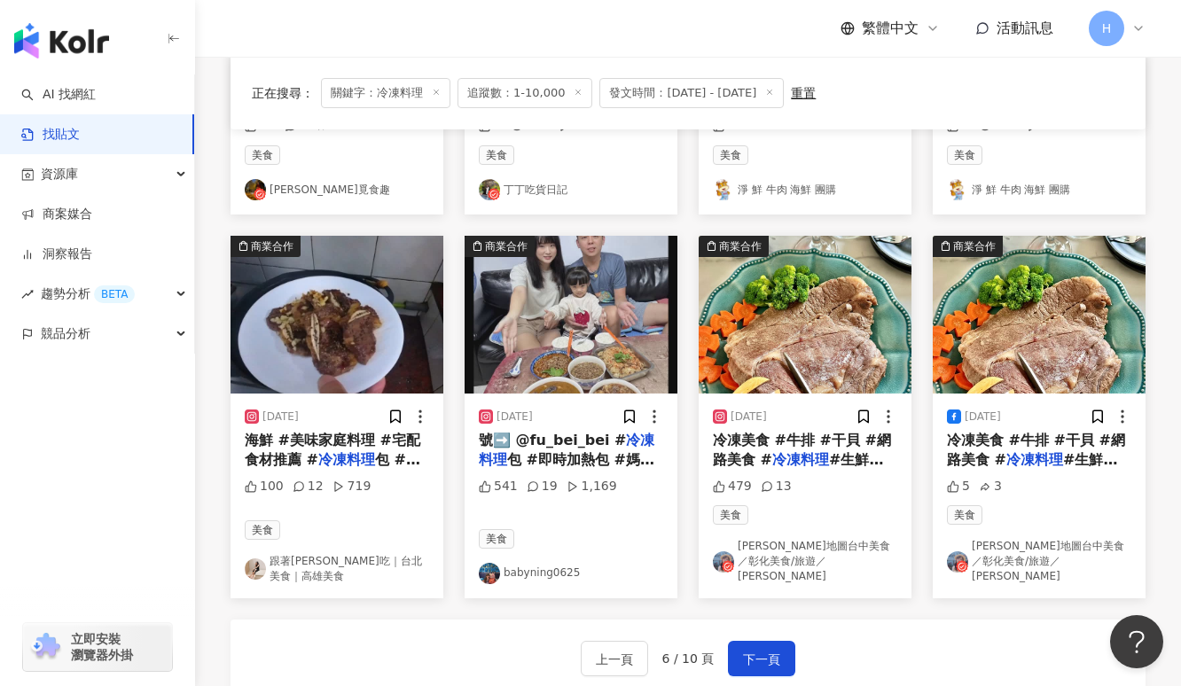
click at [781, 558] on link "[PERSON_NAME]地圖台中美食／彰化美食/旅遊／[PERSON_NAME]" at bounding box center [805, 561] width 184 height 44
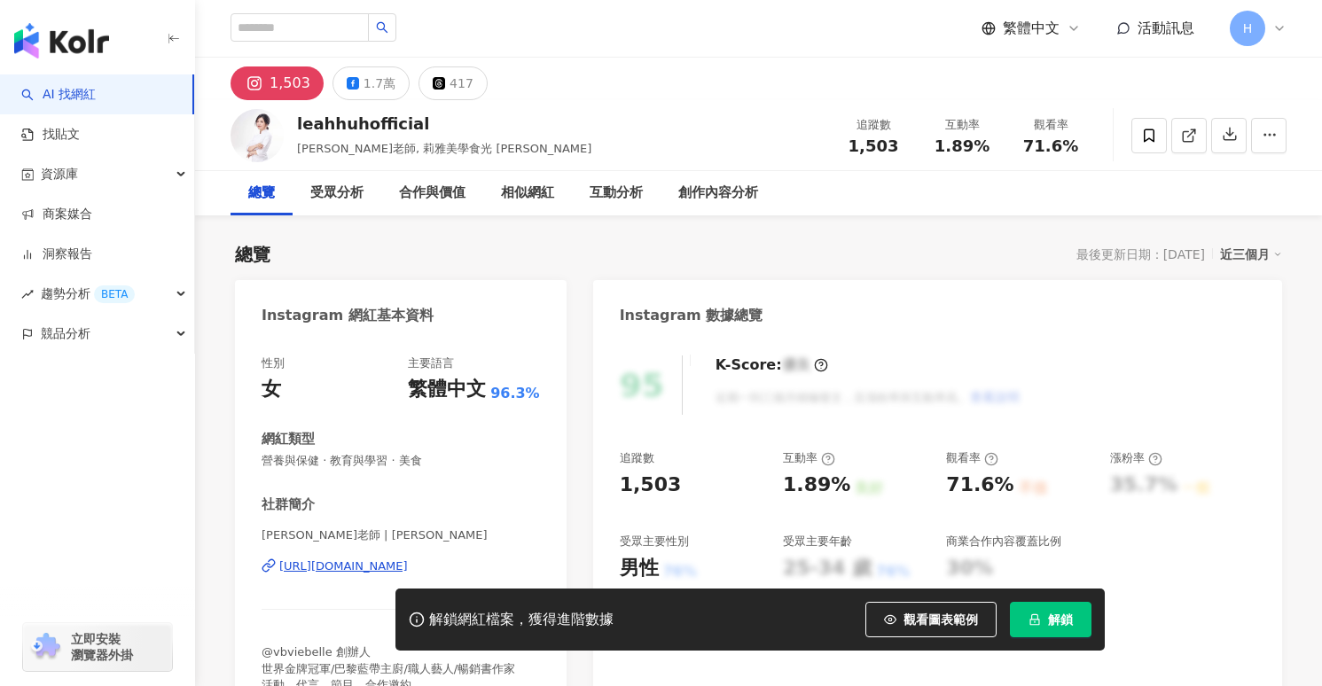
click at [286, 90] on div "1,503" at bounding box center [290, 83] width 41 height 25
click at [270, 76] on div "1,503" at bounding box center [290, 83] width 41 height 25
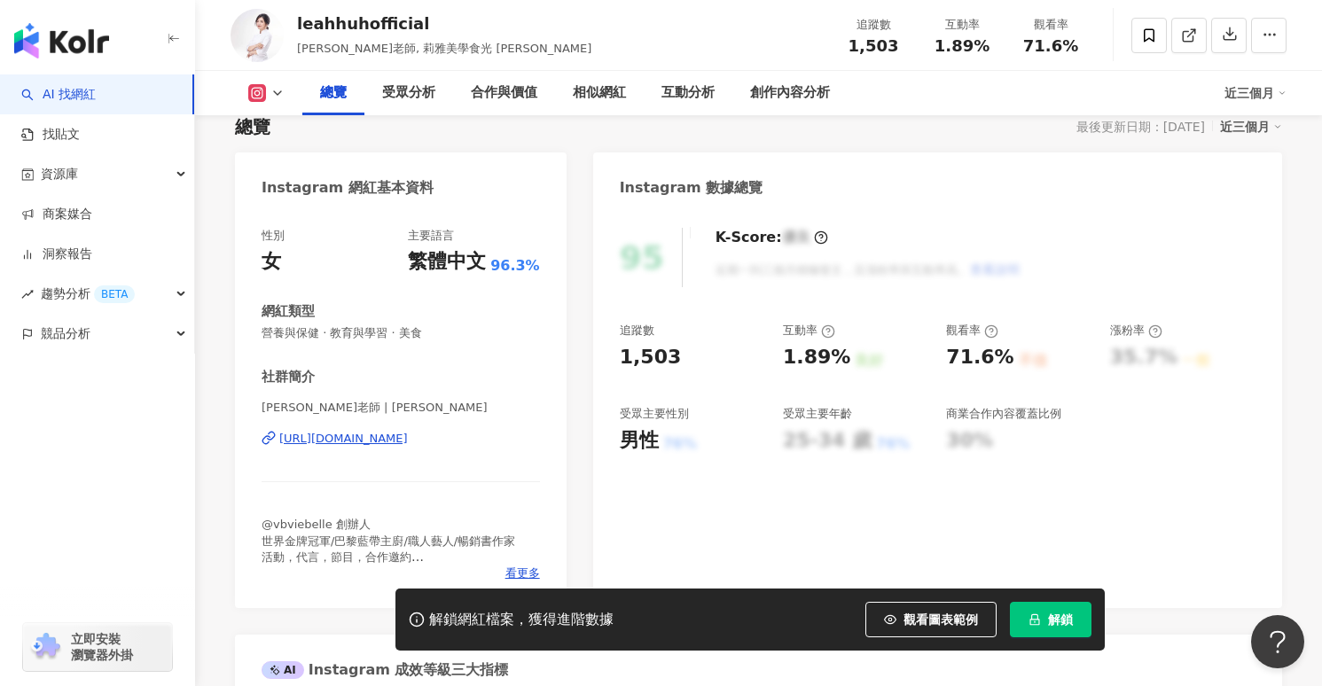
click at [408, 442] on div "https://www.instagram.com/leahhuhofficial/" at bounding box center [343, 439] width 129 height 16
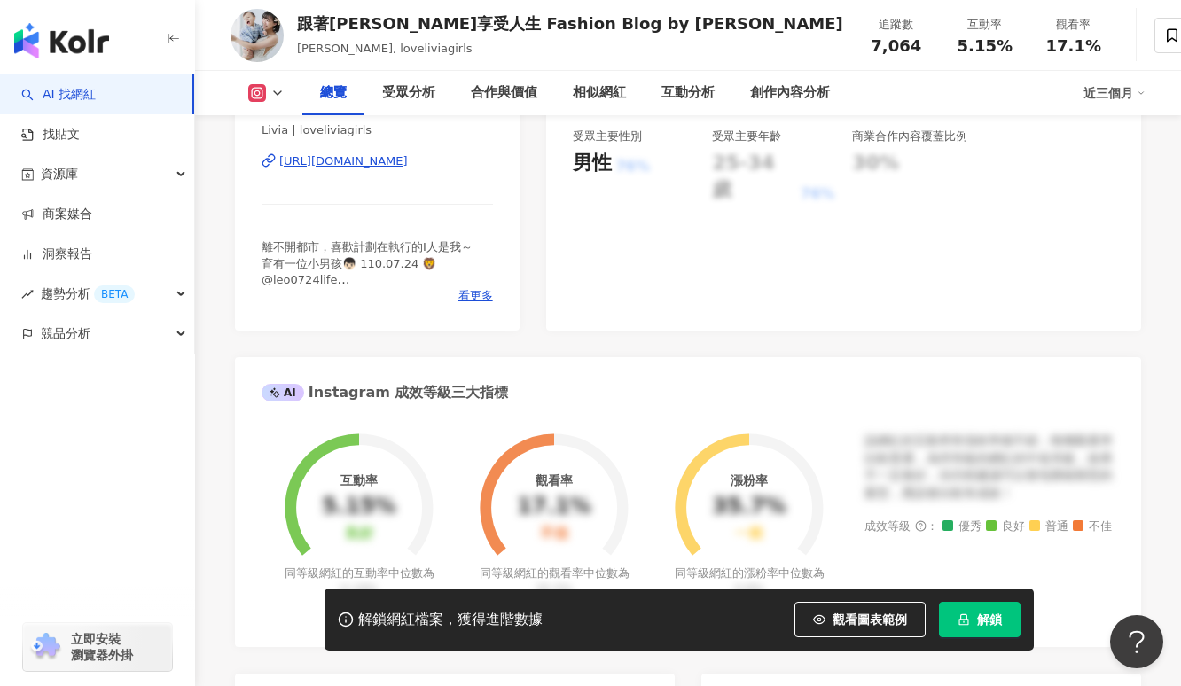
scroll to position [356, 0]
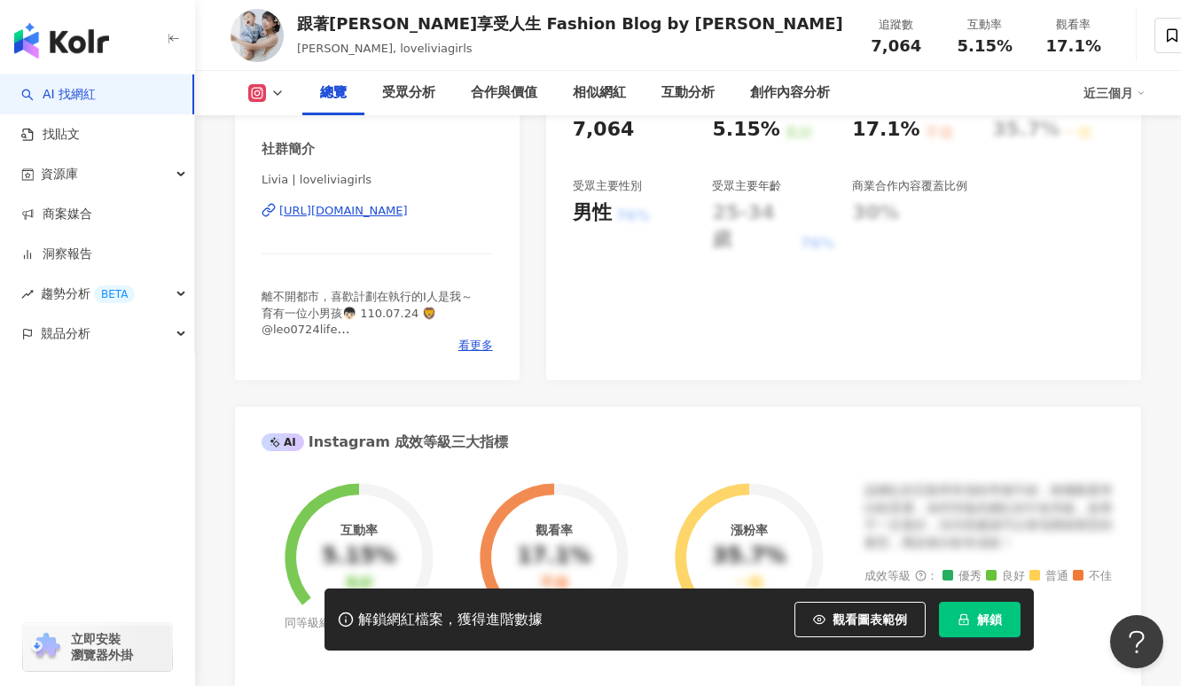
click at [408, 213] on div "https://www.instagram.com/loveliviagirls/" at bounding box center [343, 211] width 129 height 16
